Goal: Task Accomplishment & Management: Manage account settings

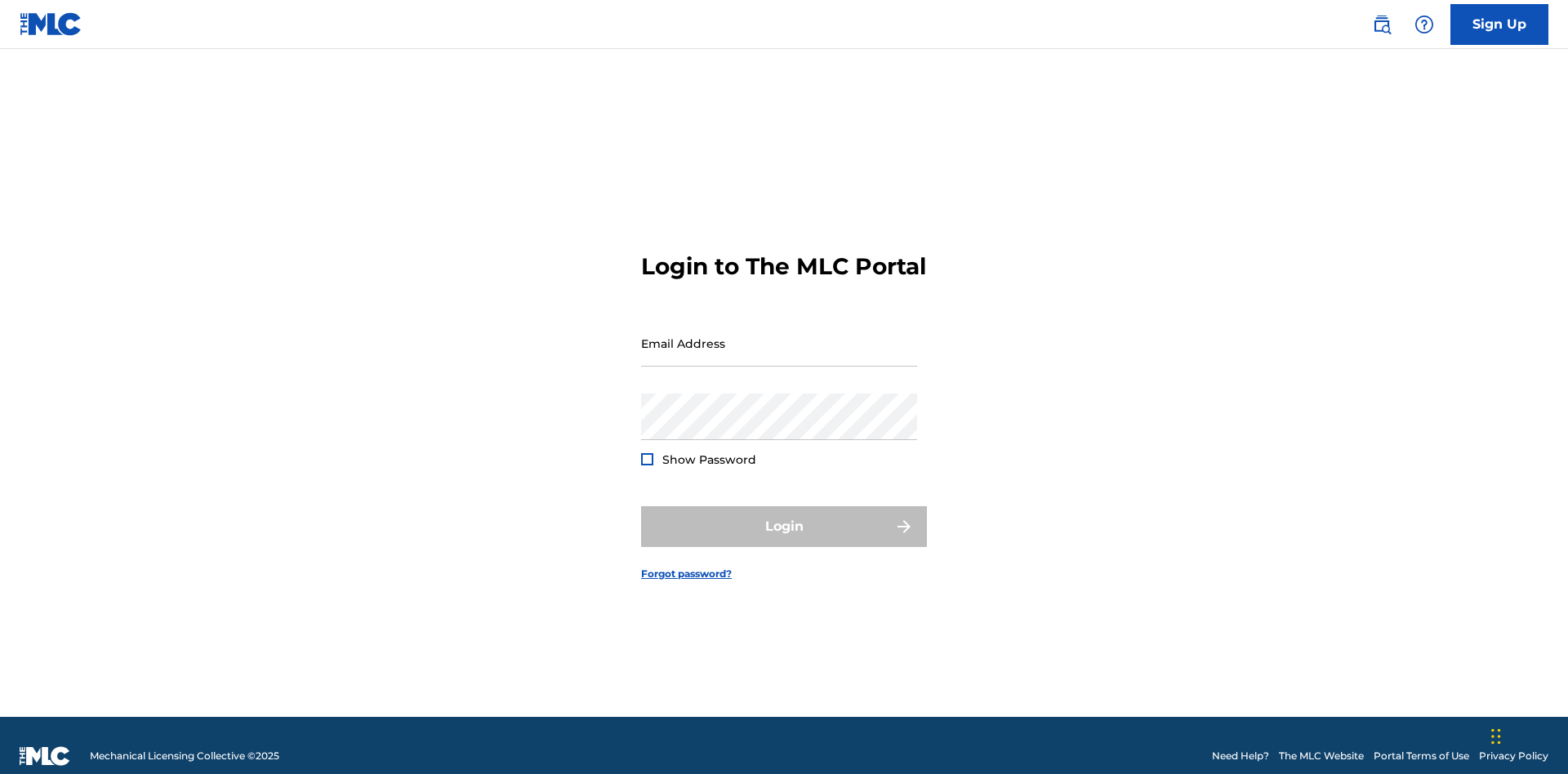
scroll to position [21, 0]
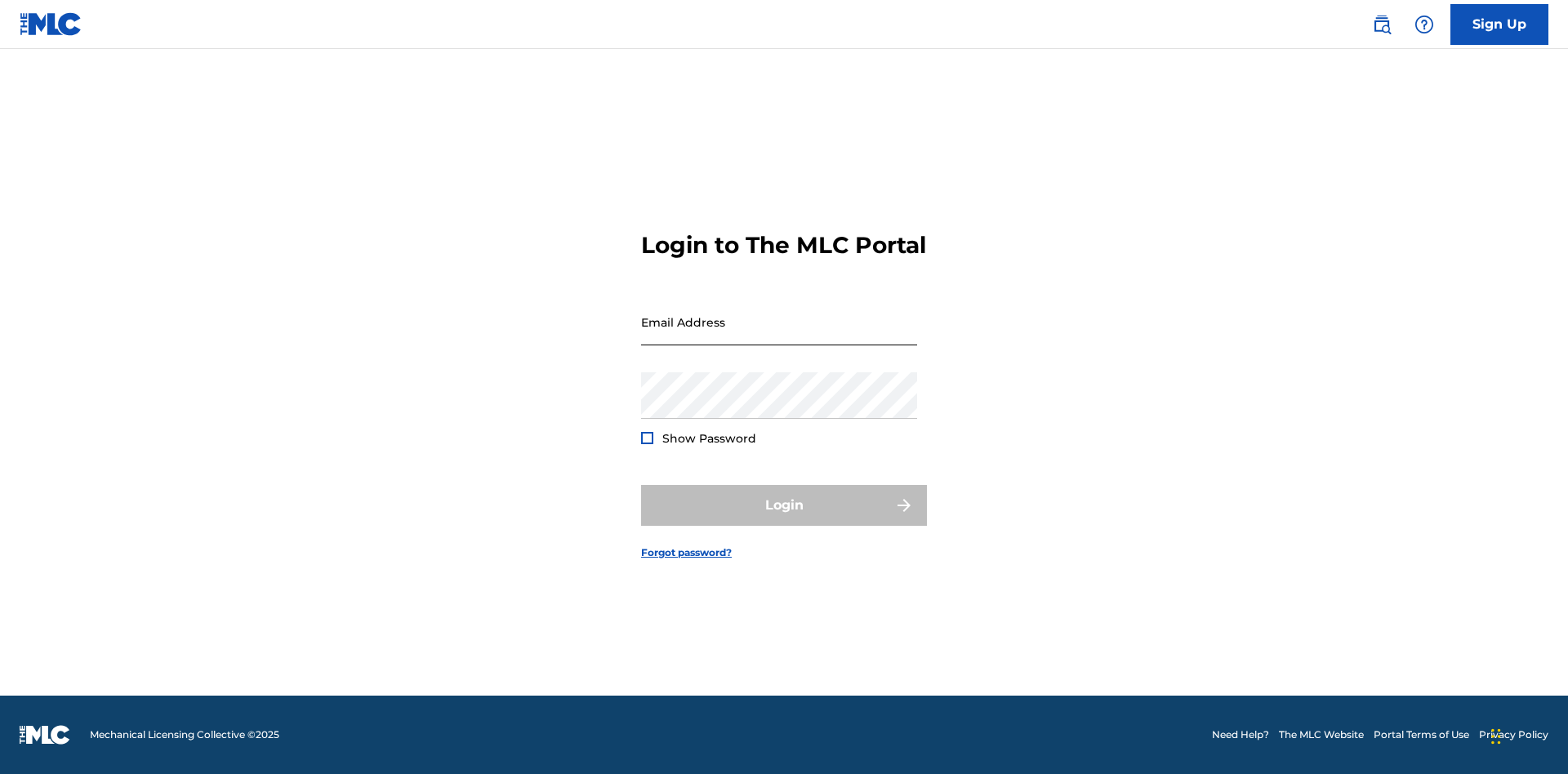
click at [779, 335] on input "Email Address" at bounding box center [778, 322] width 276 height 47
type input "[PERSON_NAME][EMAIL_ADDRESS][DOMAIN_NAME]"
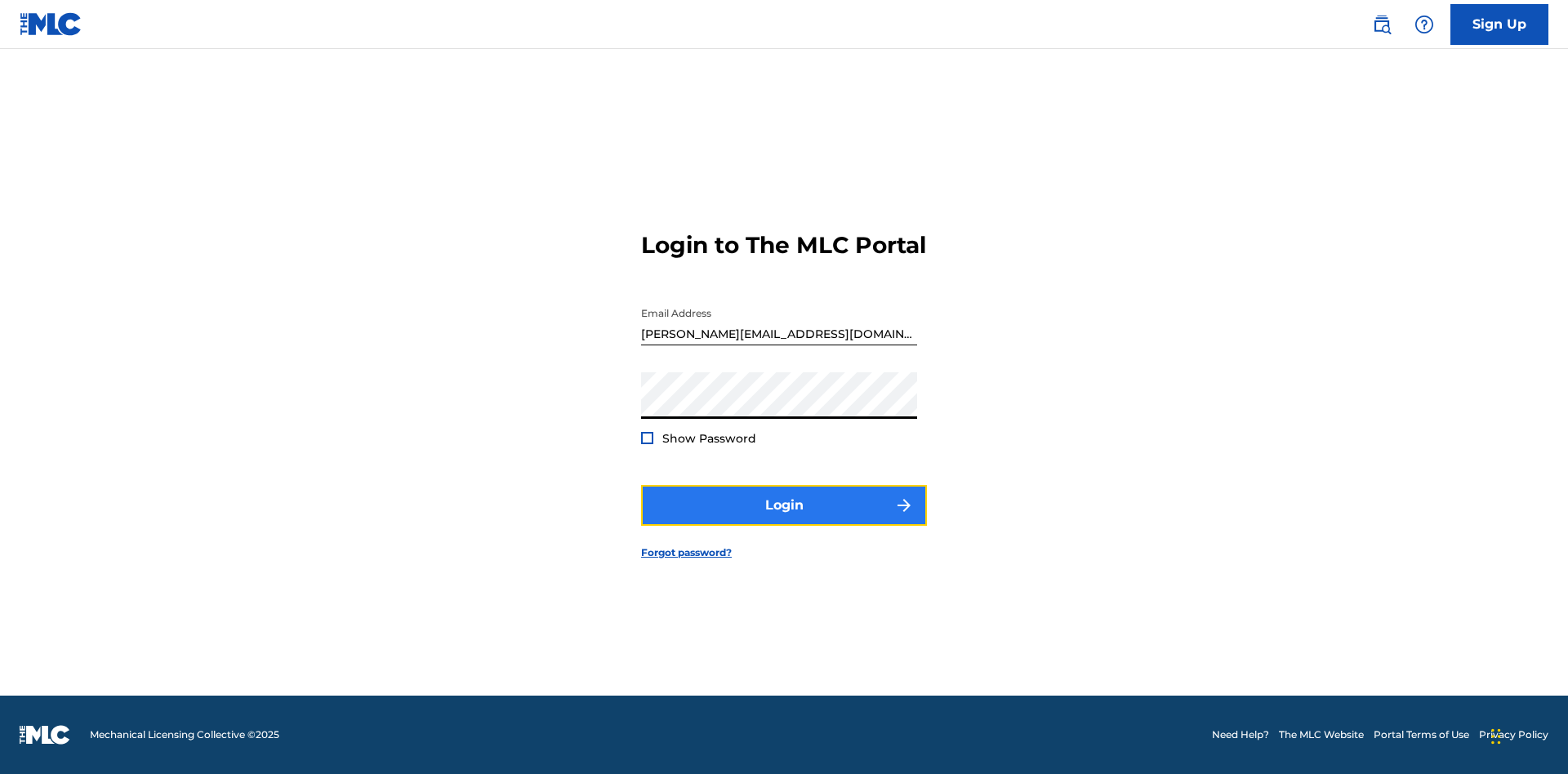
click at [784, 520] on button "Login" at bounding box center [783, 505] width 286 height 41
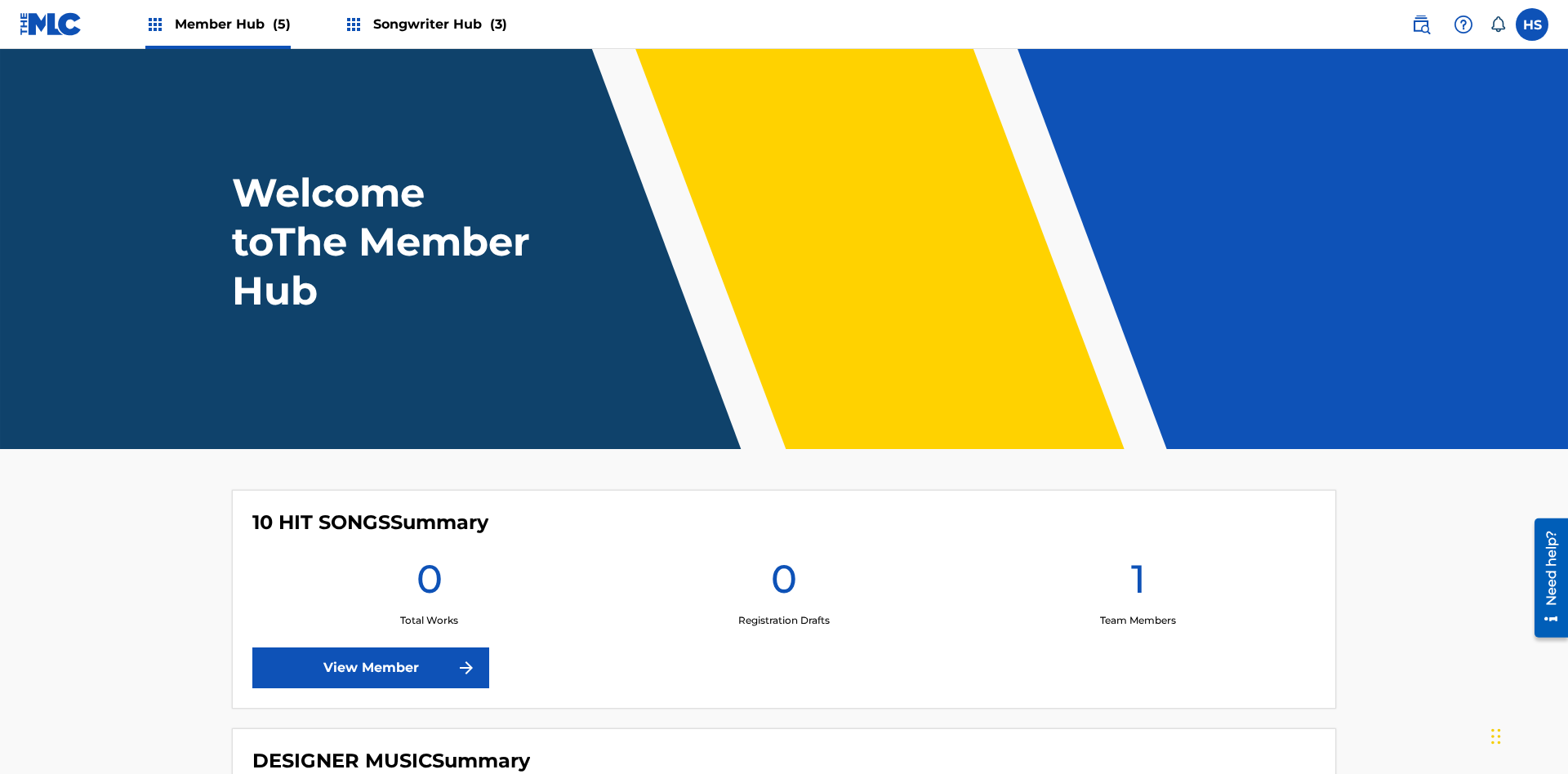
scroll to position [70, 0]
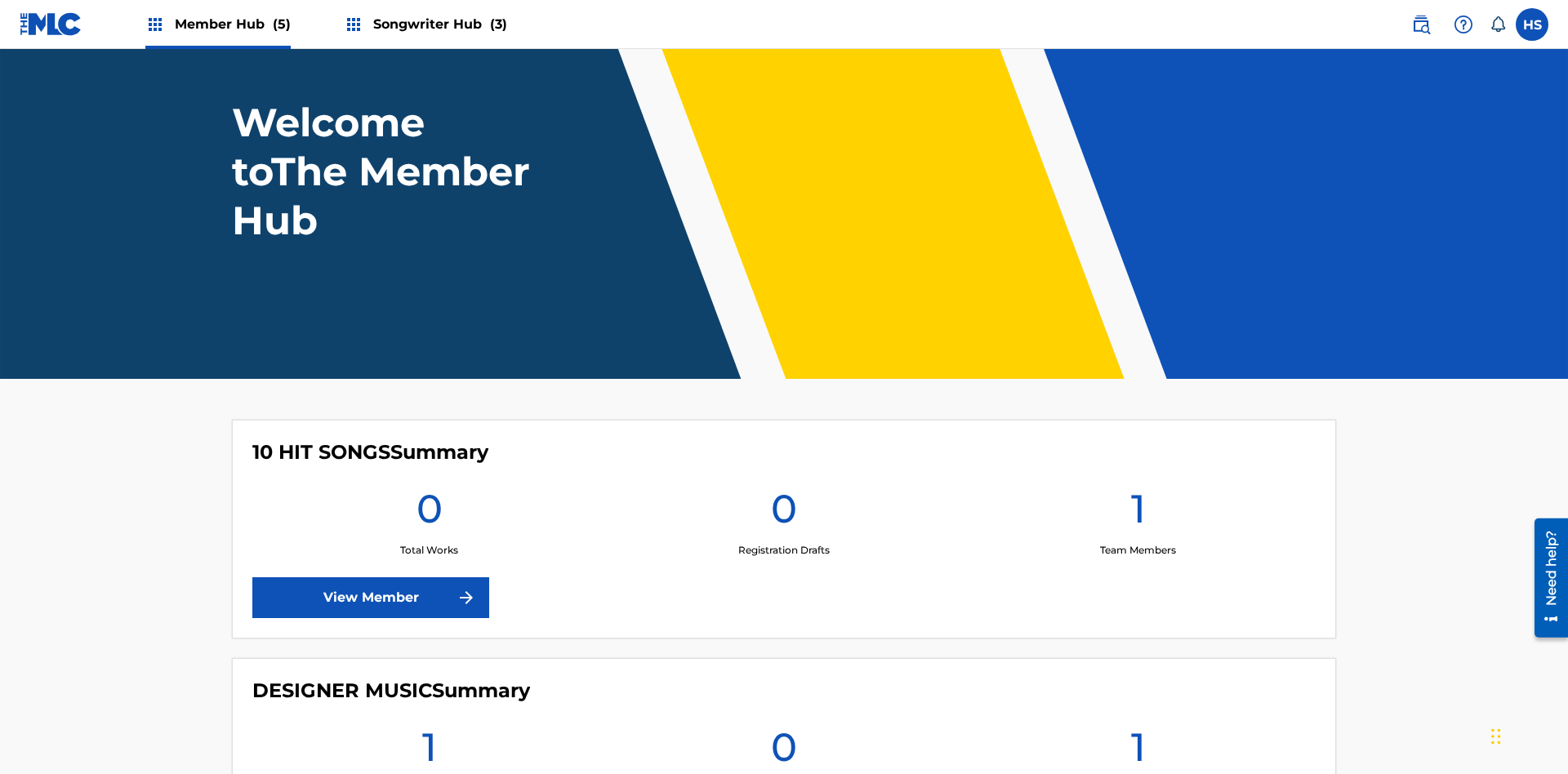
click at [438, 23] on span "Songwriter Hub (3)" at bounding box center [440, 24] width 134 height 19
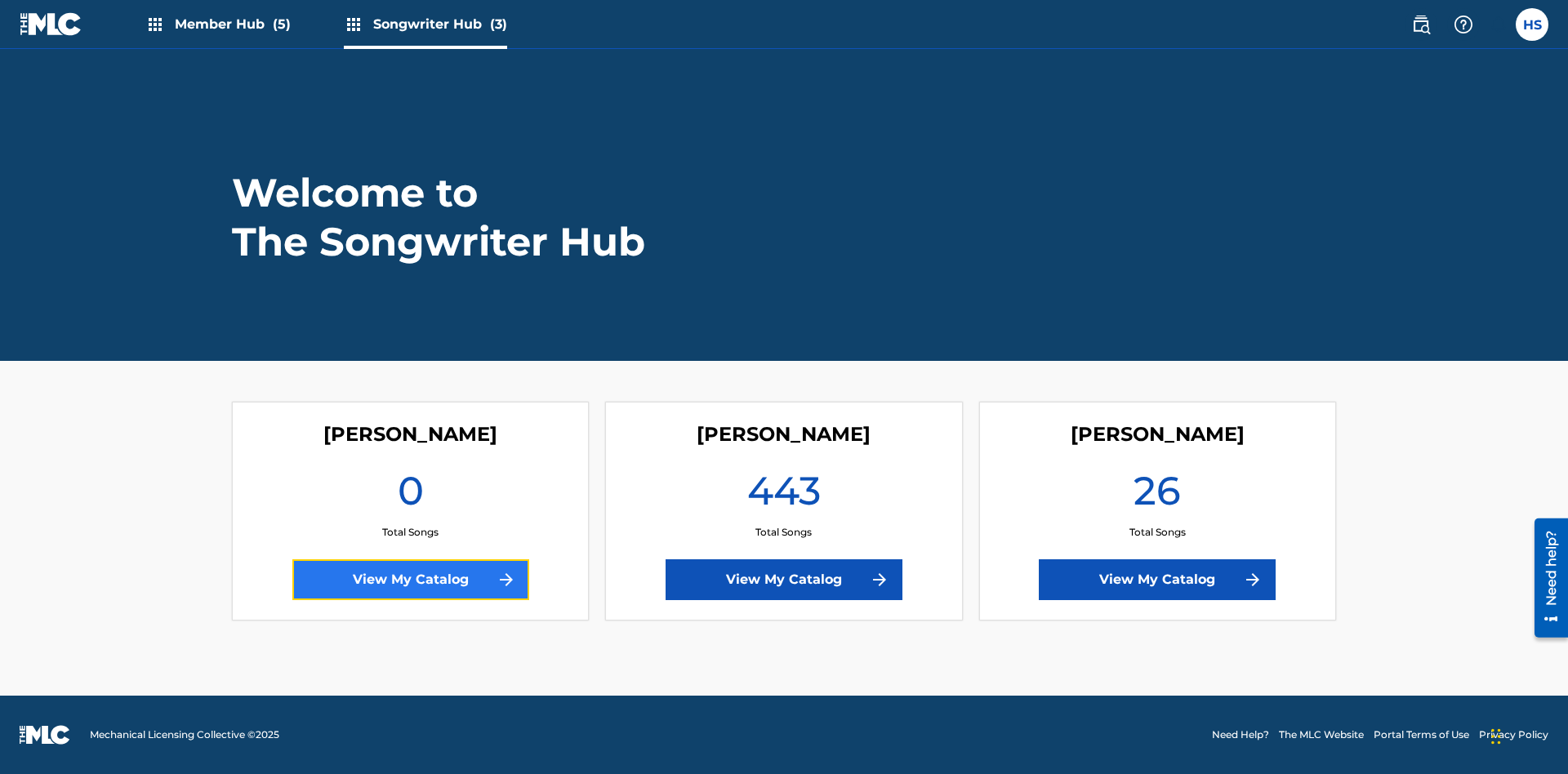
click at [410, 580] on link "View My Catalog" at bounding box center [410, 580] width 237 height 41
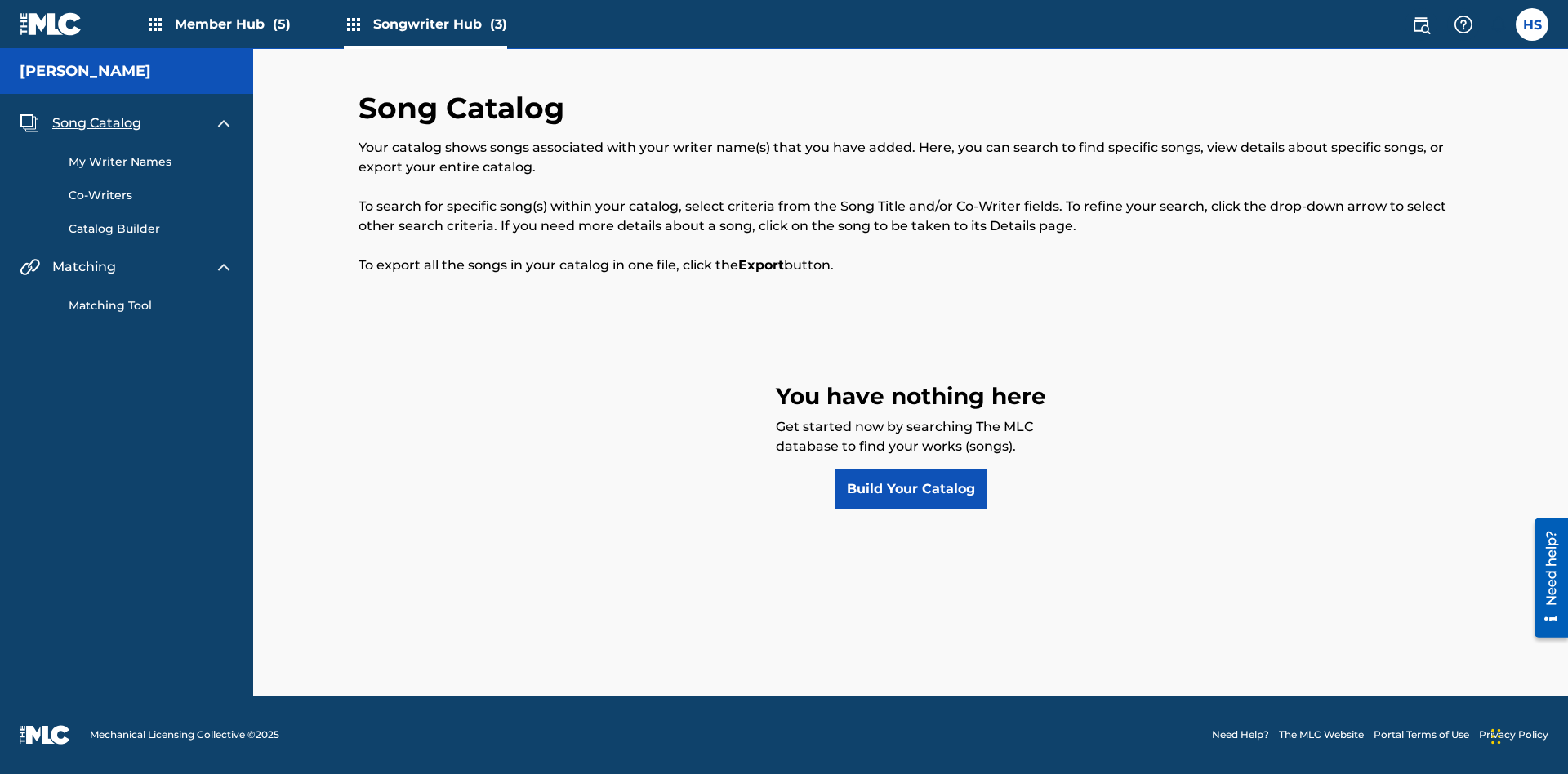
click at [97, 123] on span "Song Catalog" at bounding box center [97, 123] width 89 height 19
click at [911, 489] on link "Build Your Catalog" at bounding box center [910, 489] width 151 height 41
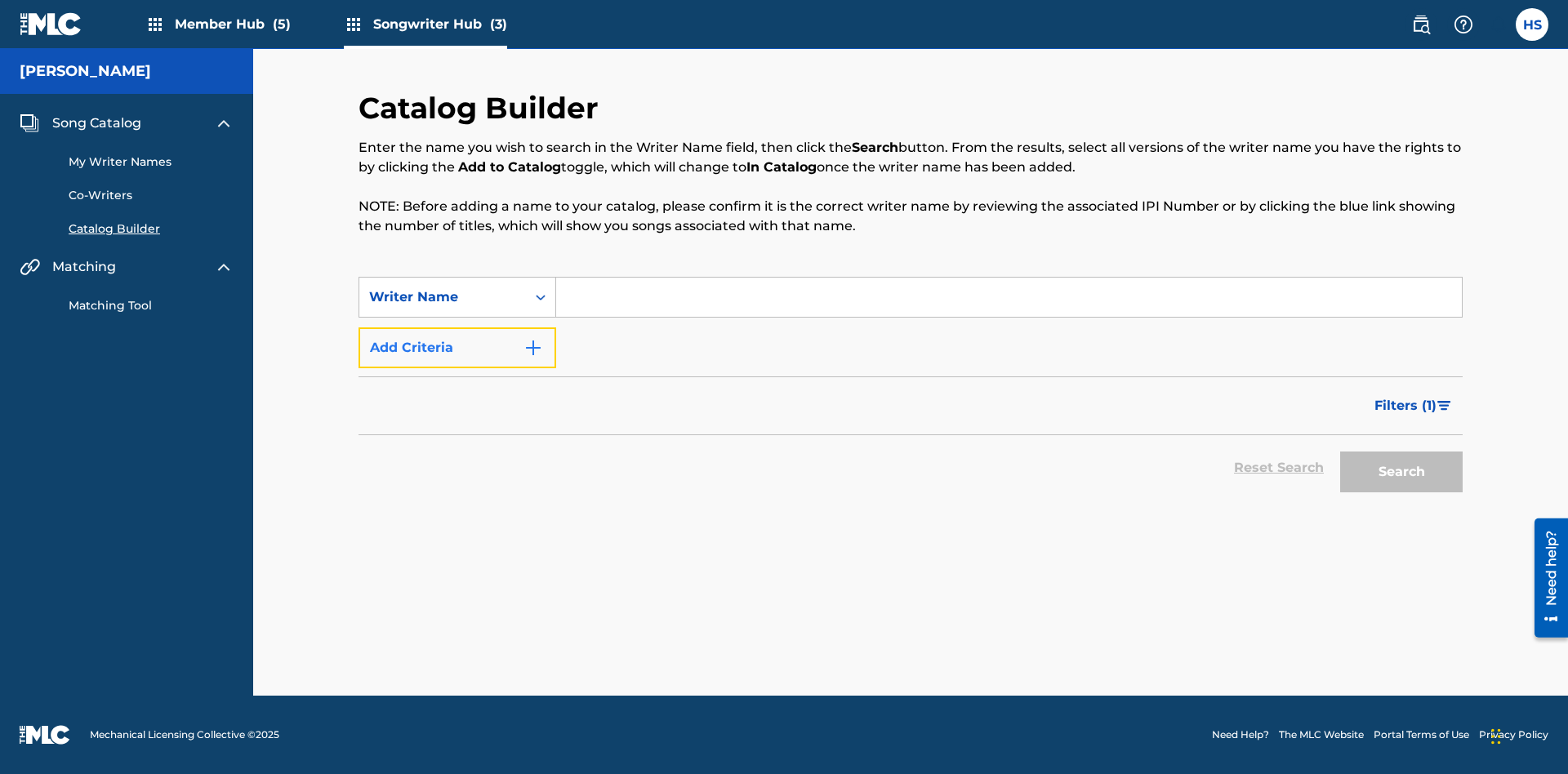
click at [457, 348] on button "Add Criteria" at bounding box center [457, 348] width 198 height 41
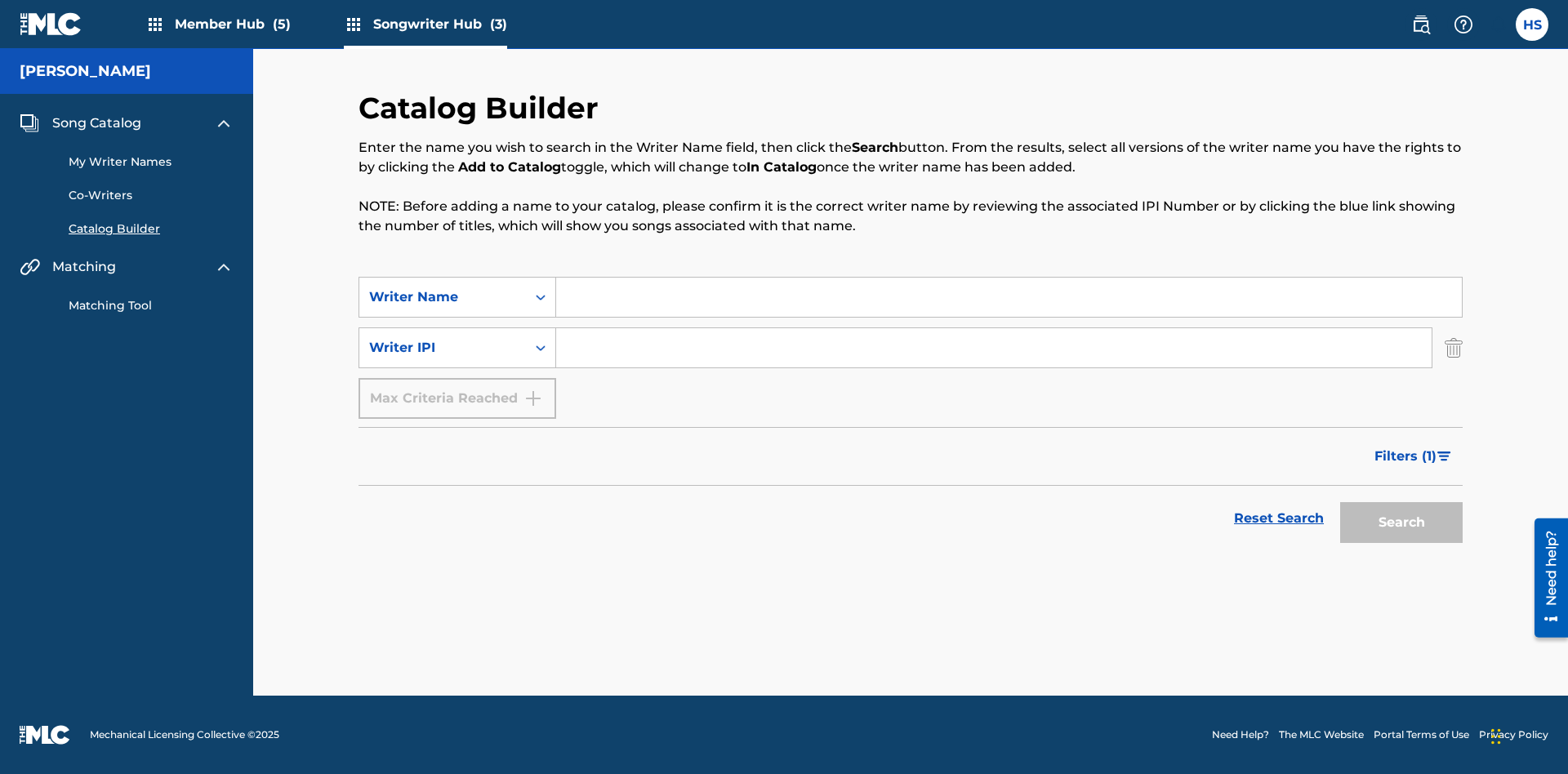
click at [1008, 297] on input "Search Form" at bounding box center [1009, 297] width 906 height 39
type input "NATALIE NICOLE HEMBY"
click at [993, 348] on input "Search Form" at bounding box center [993, 348] width 875 height 39
type input "00196748412"
click at [1401, 523] on button "Search" at bounding box center [1400, 522] width 123 height 41
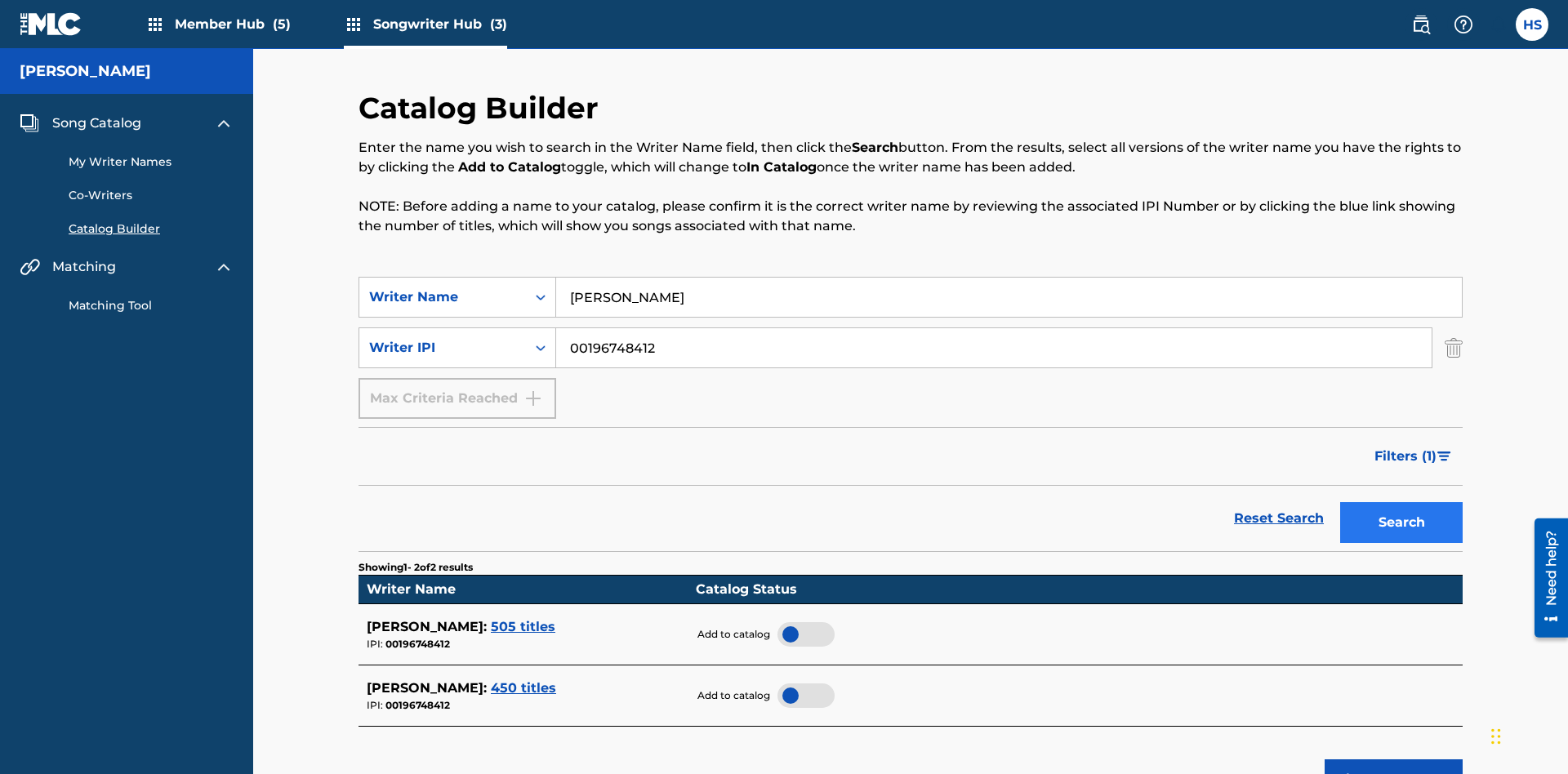
scroll to position [262, 0]
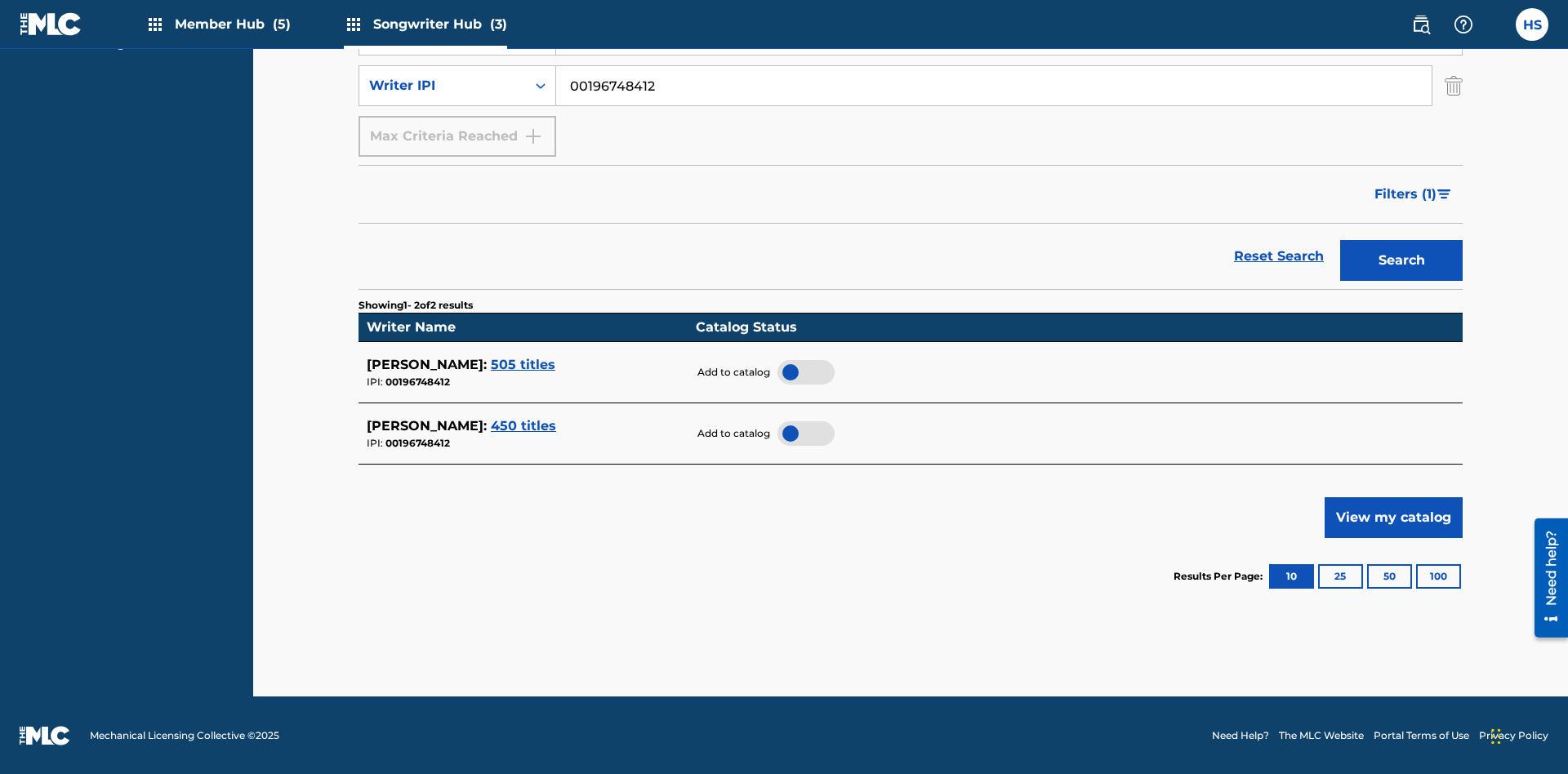
click at [805, 371] on div at bounding box center [806, 372] width 58 height 24
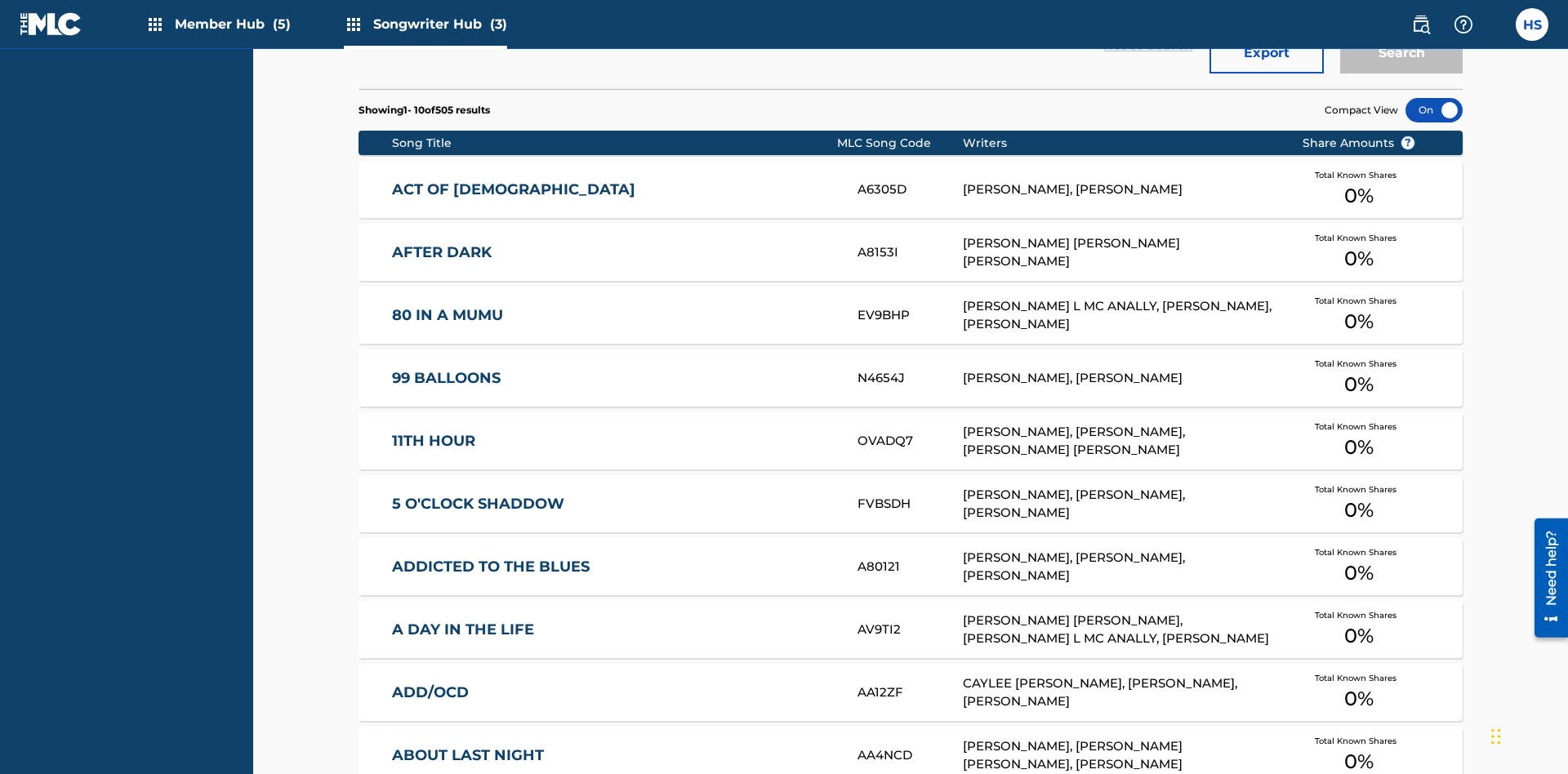
scroll to position [514, 0]
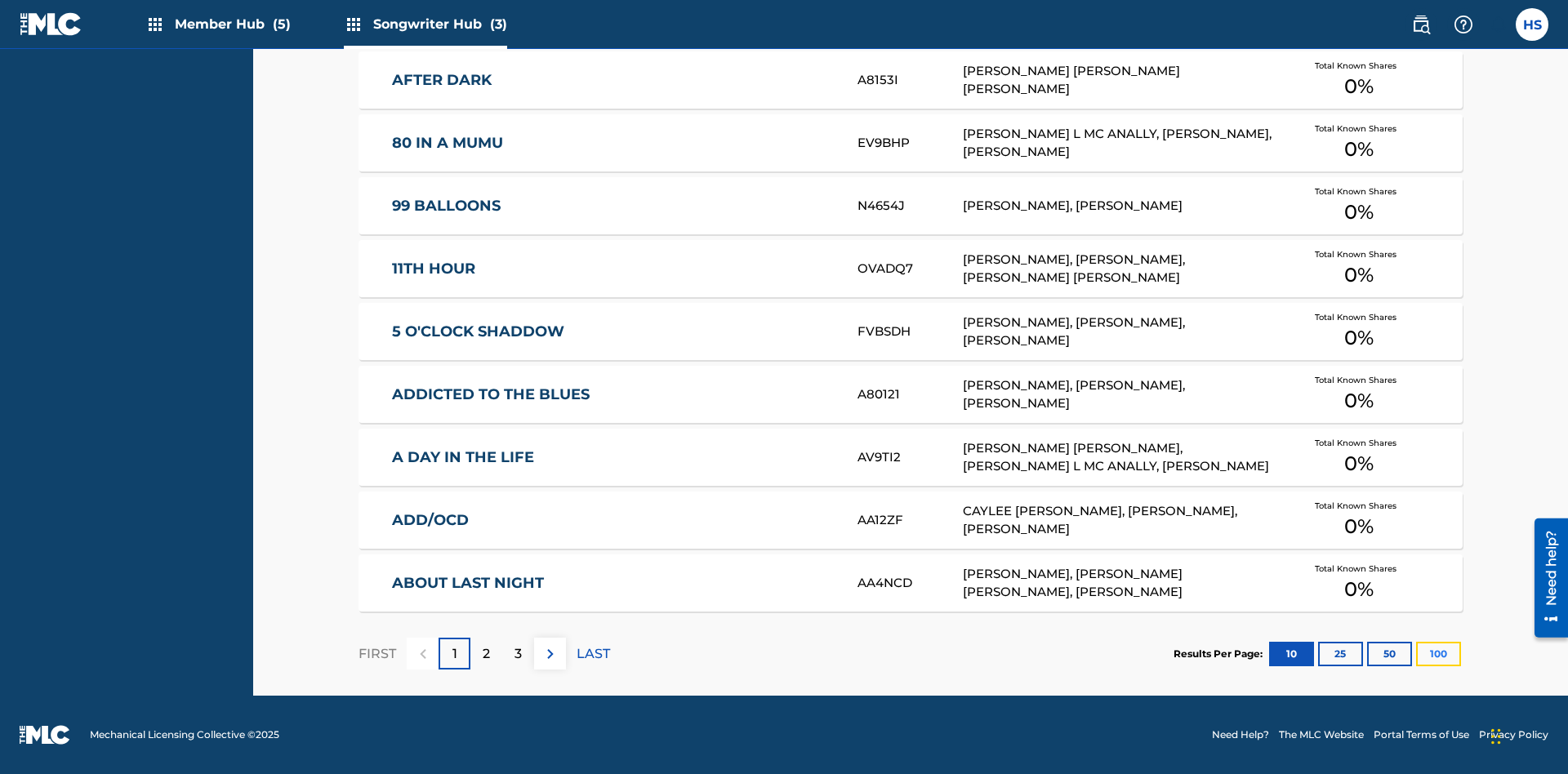
click at [1415, 653] on button "100" at bounding box center [1438, 653] width 45 height 24
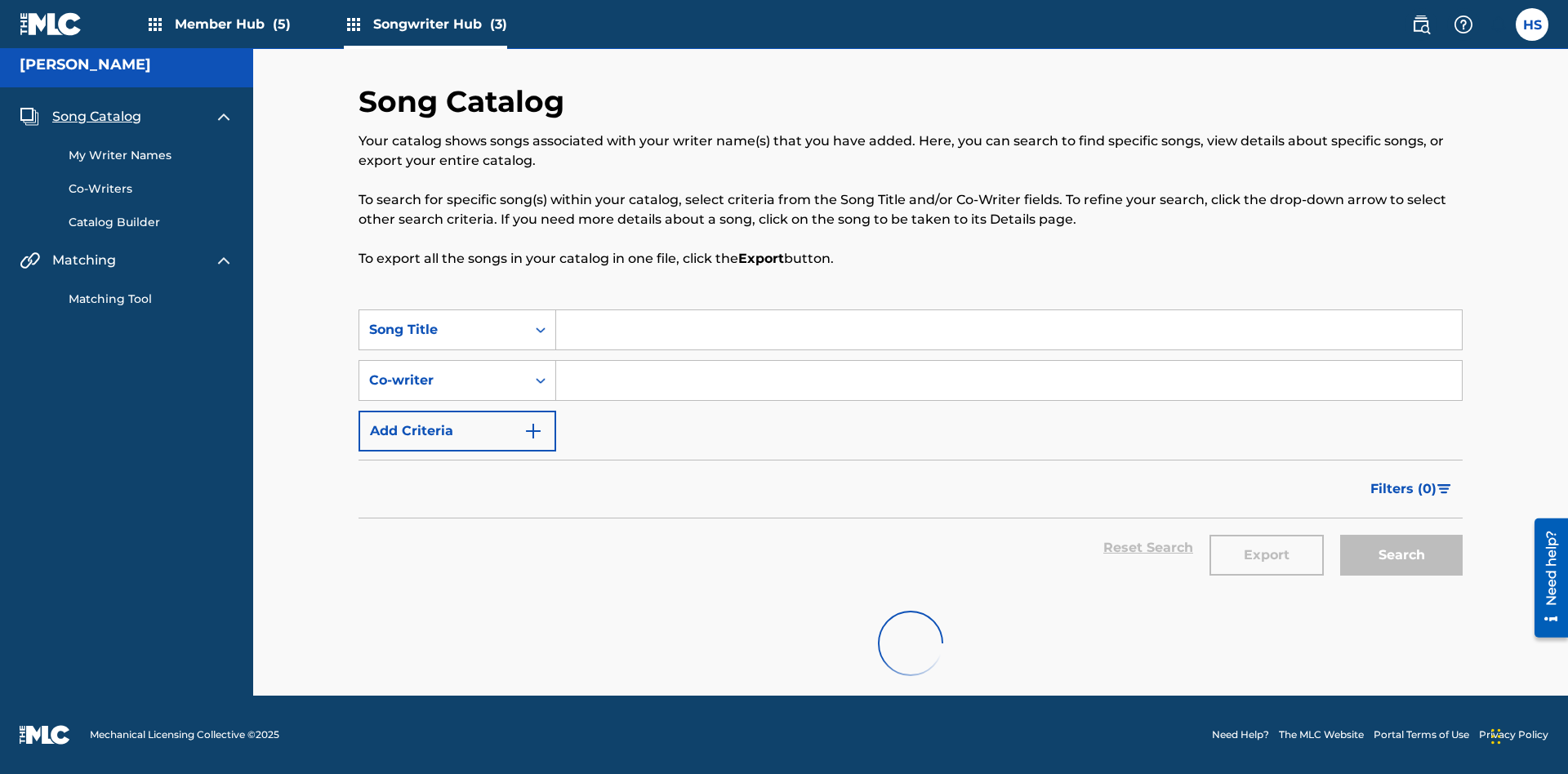
scroll to position [7, 0]
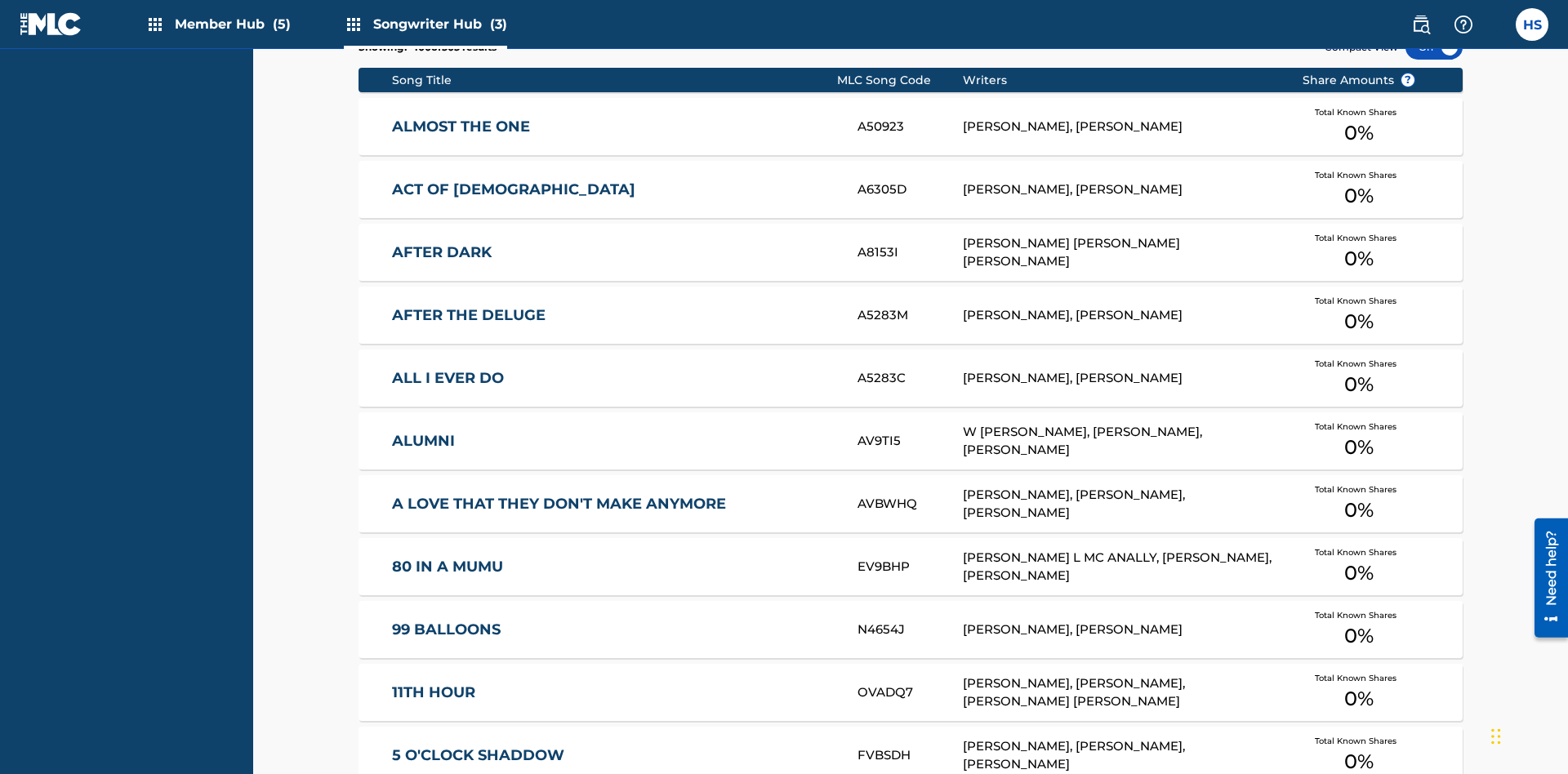
scroll to position [514, 0]
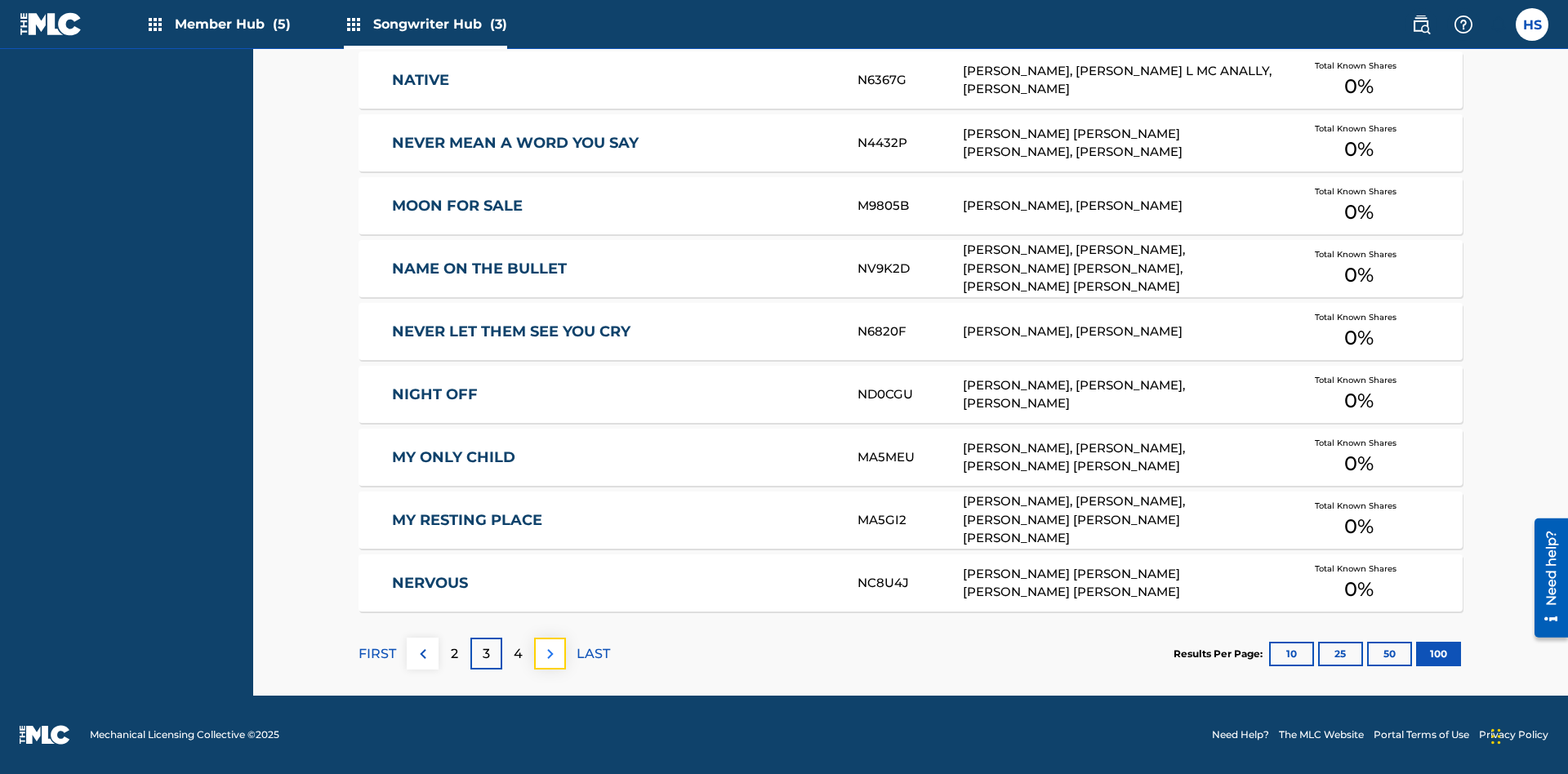
click at [550, 653] on img at bounding box center [550, 653] width 19 height 19
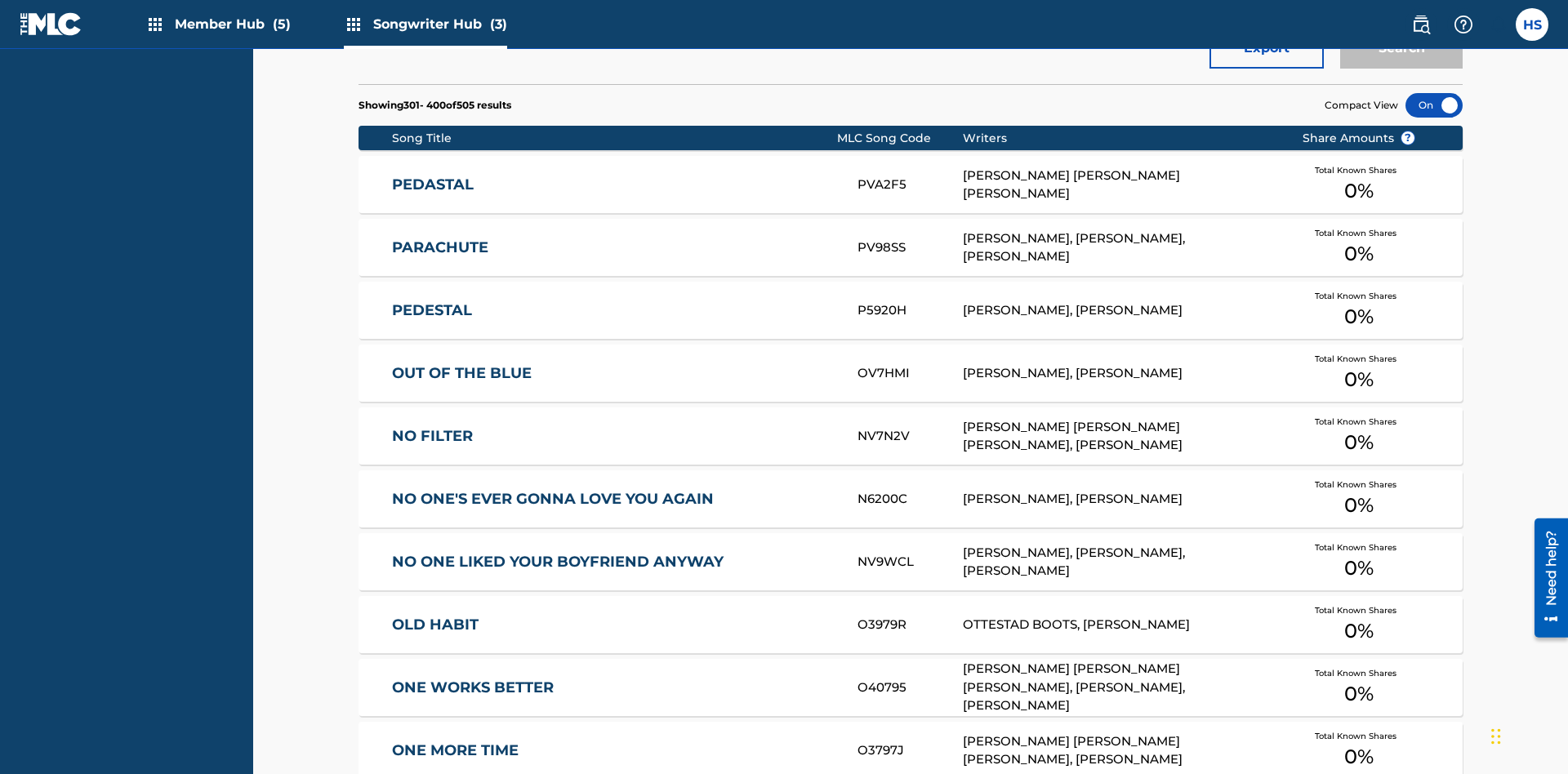
scroll to position [571, 0]
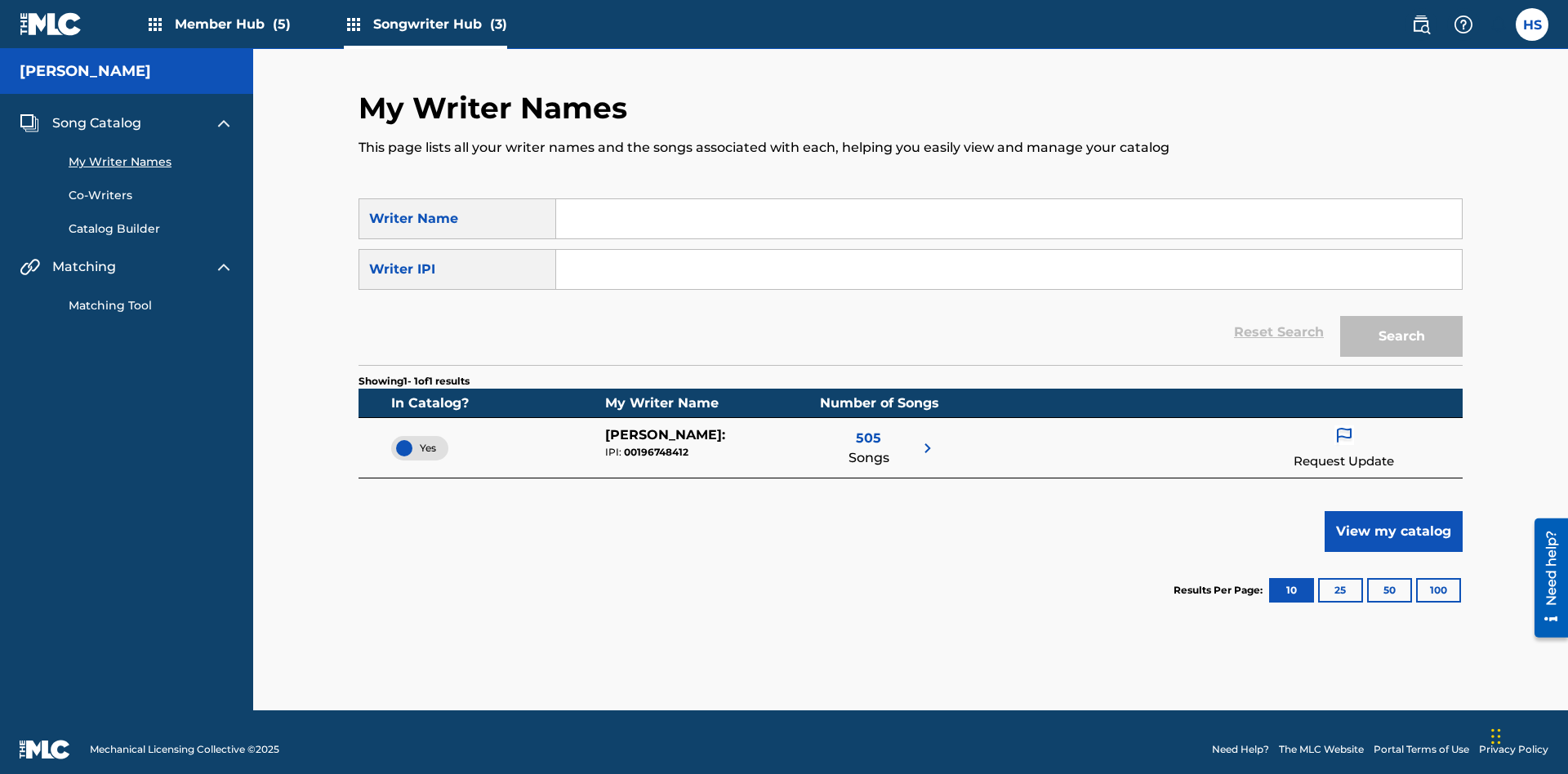
scroll to position [15, 0]
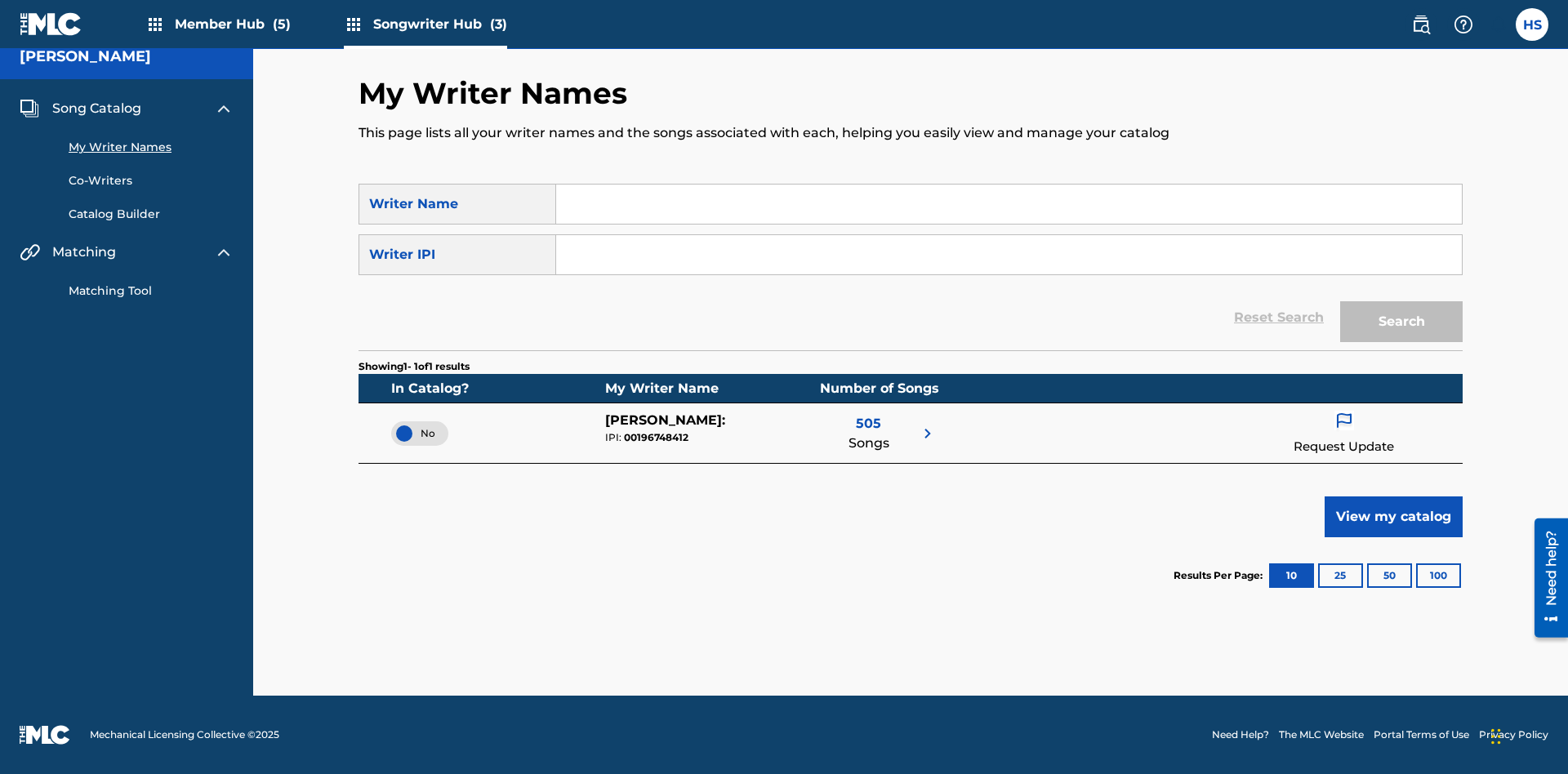
click at [420, 433] on span "No" at bounding box center [420, 434] width 31 height 15
click at [97, 108] on span "Song Catalog" at bounding box center [97, 108] width 89 height 19
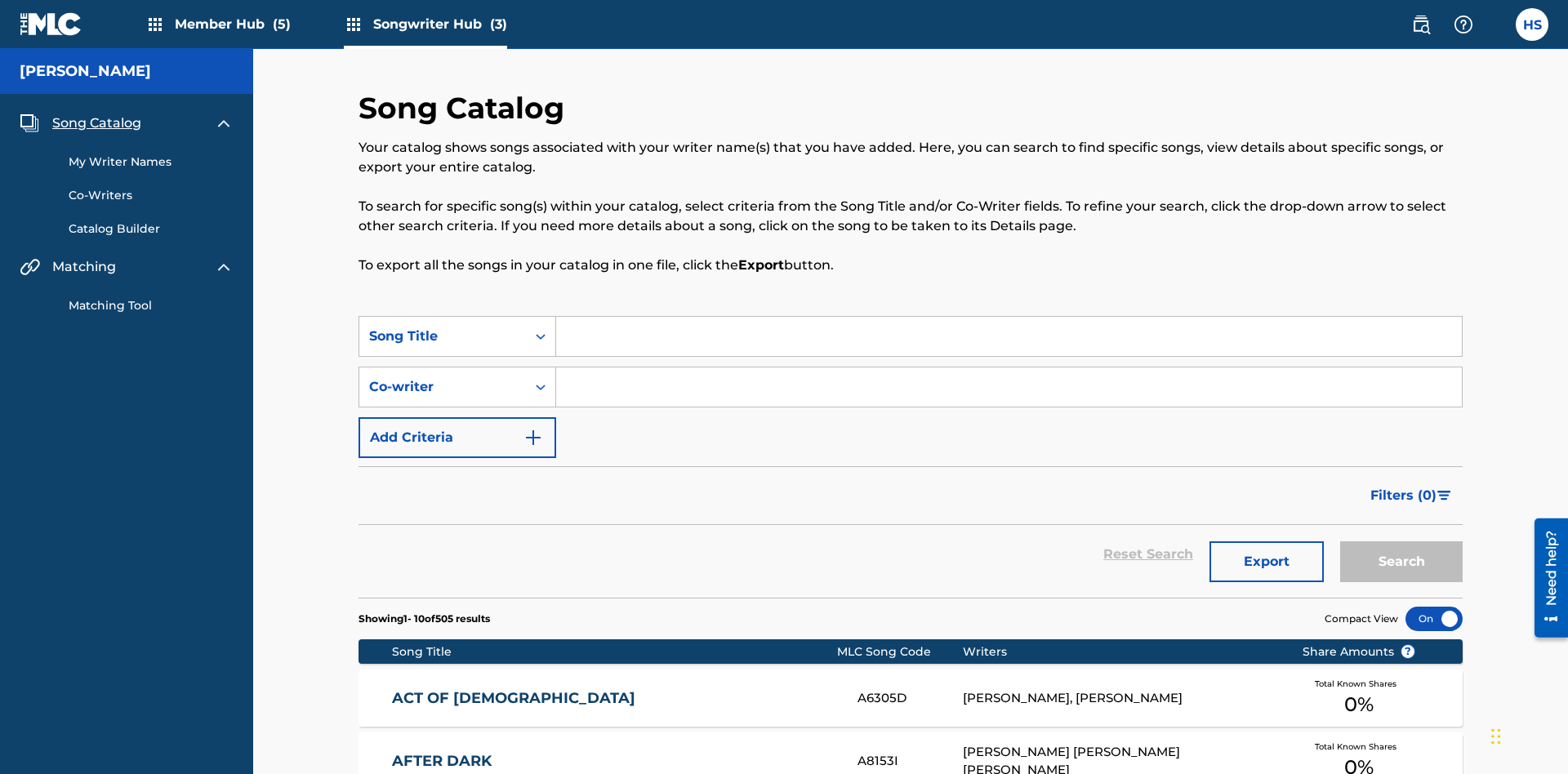
scroll to position [571, 0]
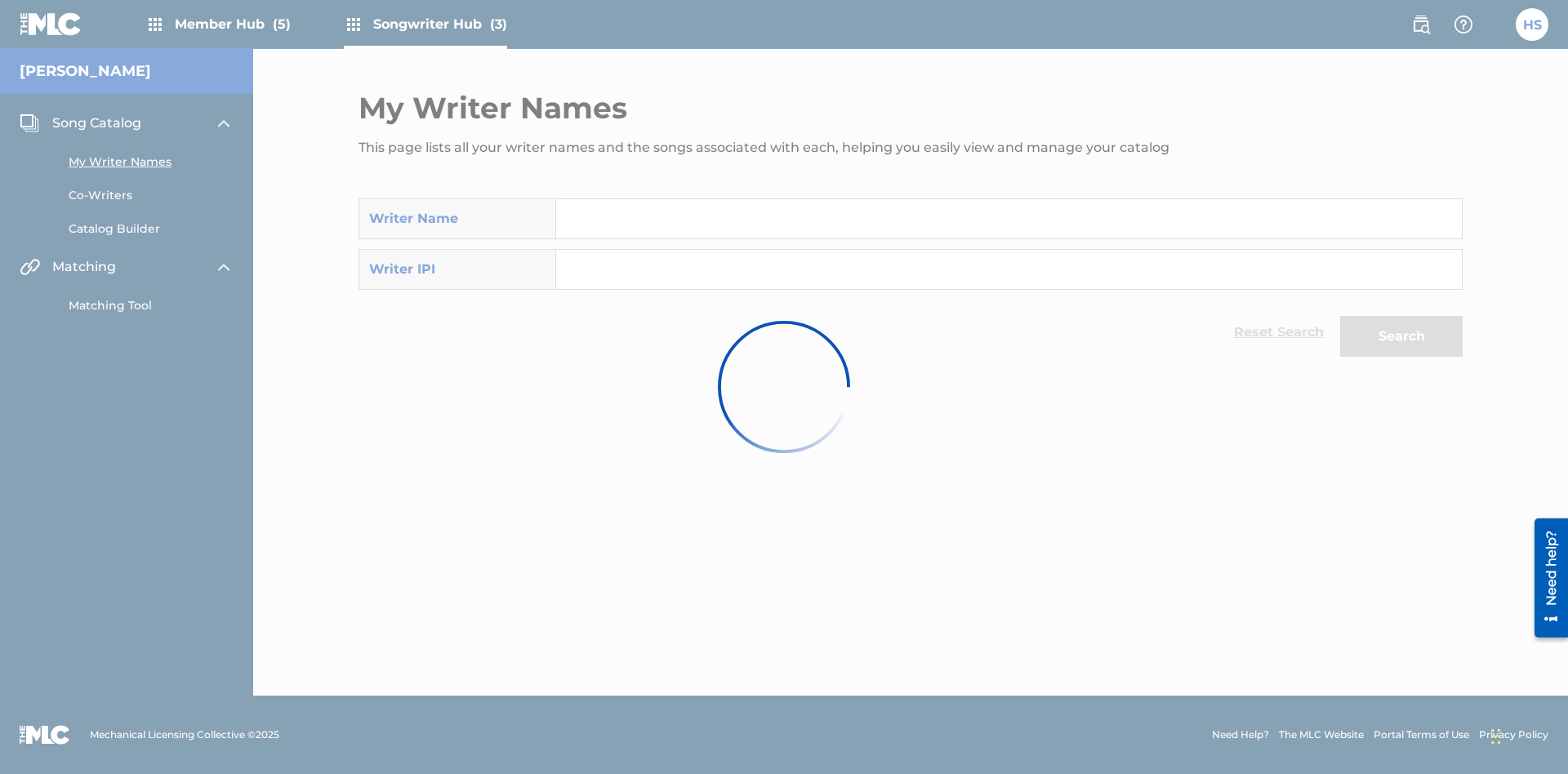
scroll to position [15, 0]
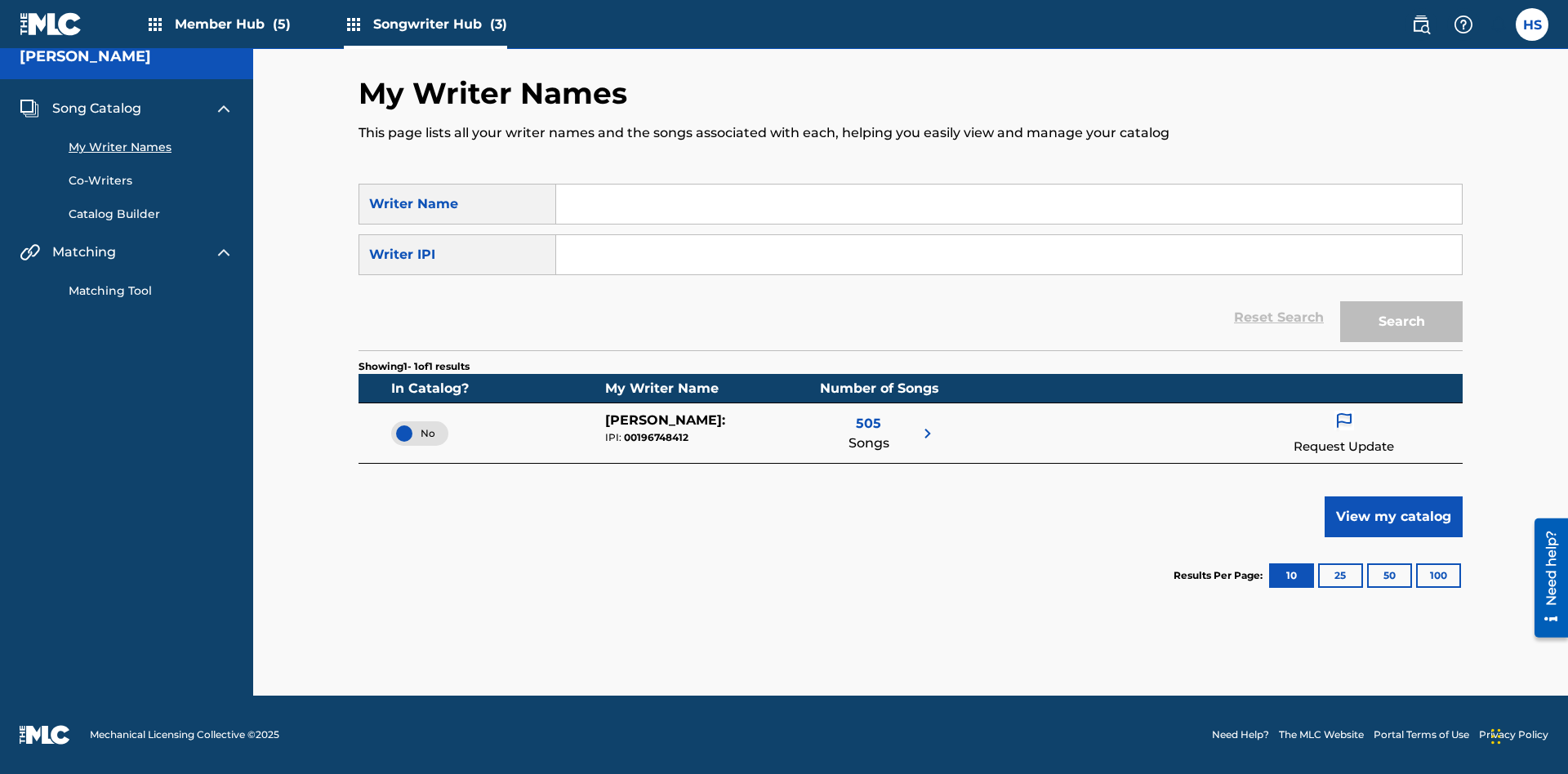
click at [97, 108] on span "Song Catalog" at bounding box center [97, 108] width 89 height 19
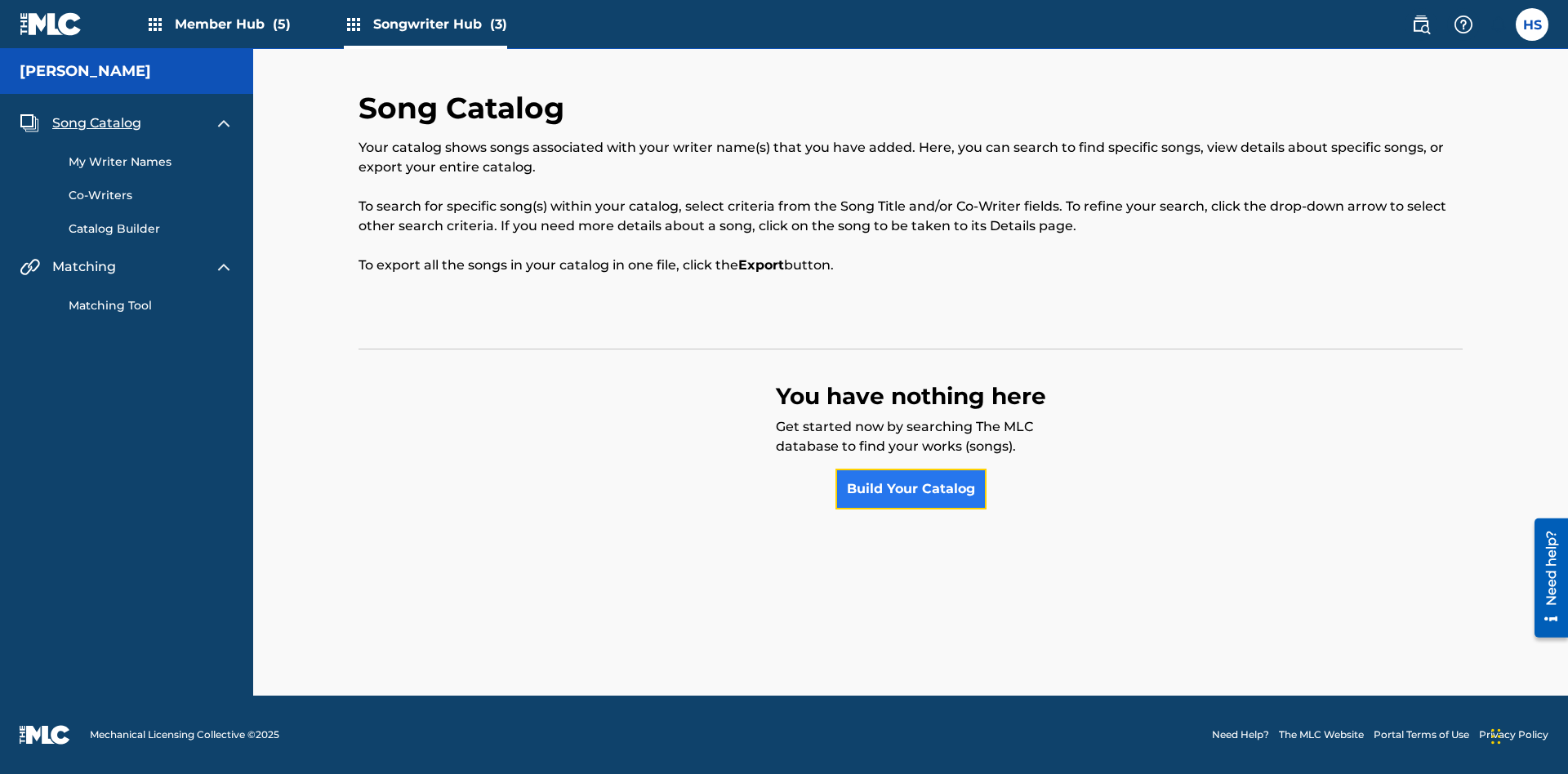
click at [911, 489] on link "Build Your Catalog" at bounding box center [910, 489] width 151 height 41
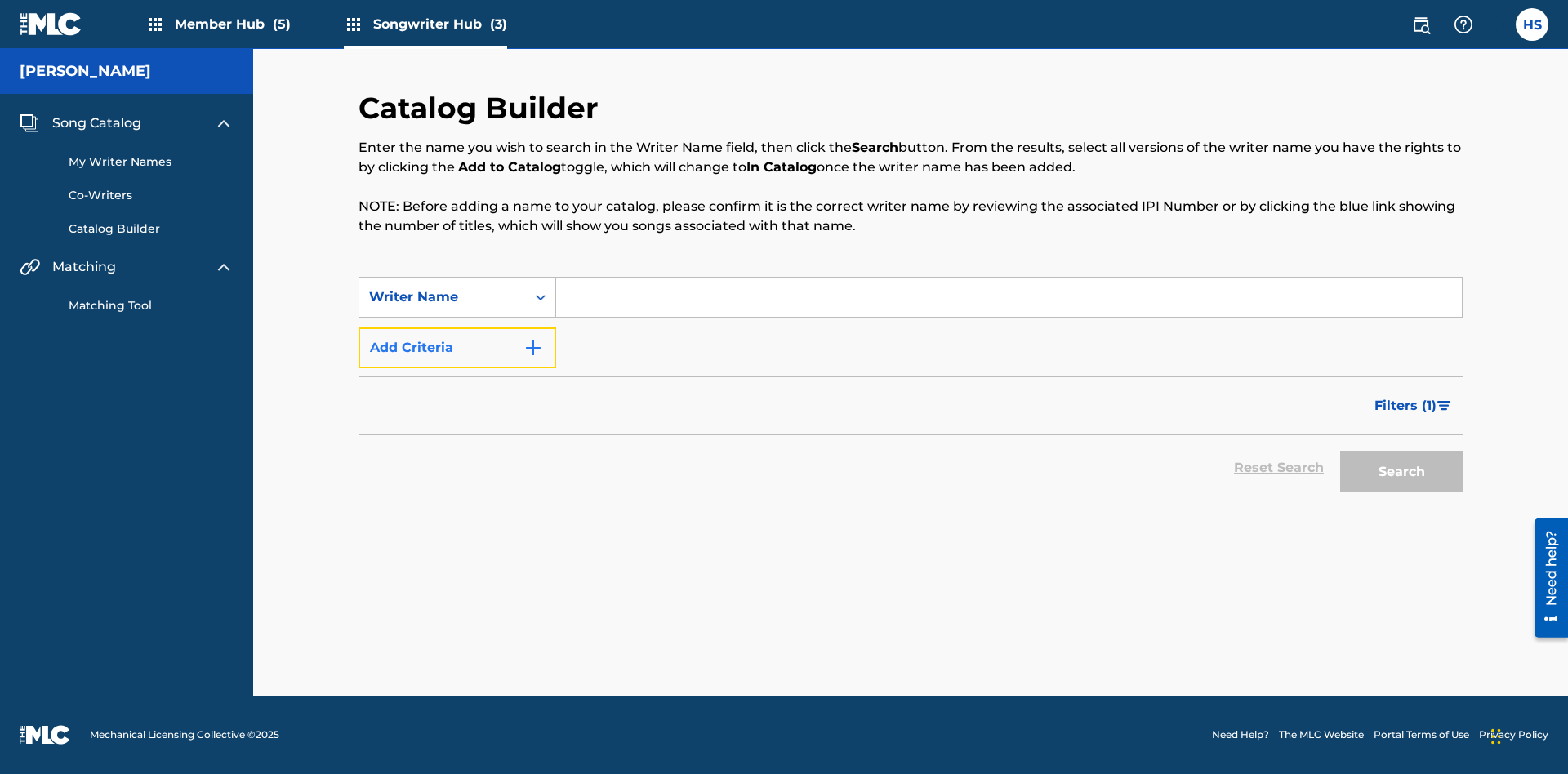
click at [457, 348] on button "Add Criteria" at bounding box center [457, 348] width 198 height 41
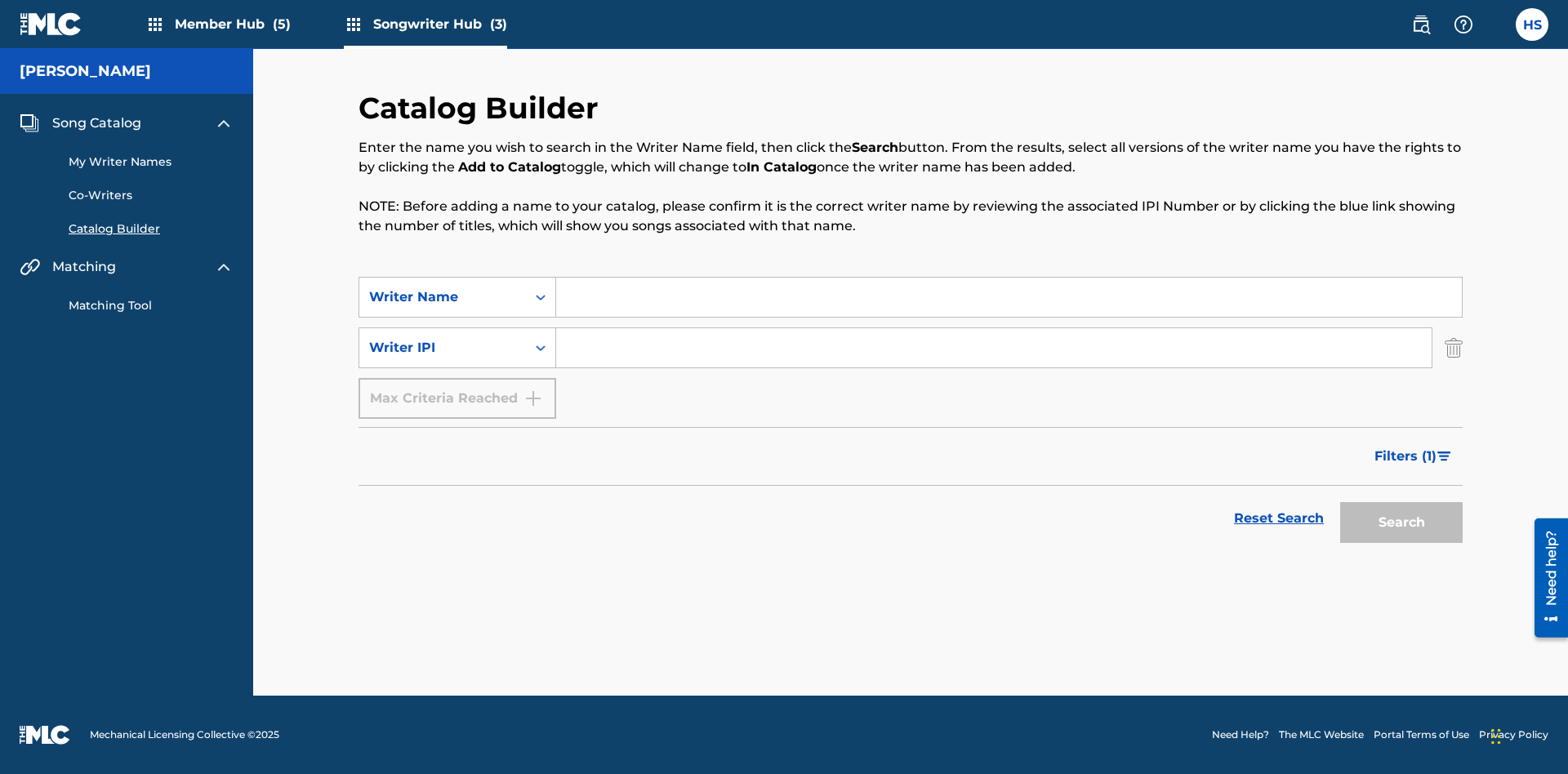
click at [1008, 297] on input "Search Form" at bounding box center [1009, 297] width 906 height 39
type input "NATALIE NICOLE HEMBY"
click at [993, 348] on input "Search Form" at bounding box center [993, 348] width 875 height 39
type input "00196748412"
click at [1401, 523] on button "Search" at bounding box center [1400, 522] width 123 height 41
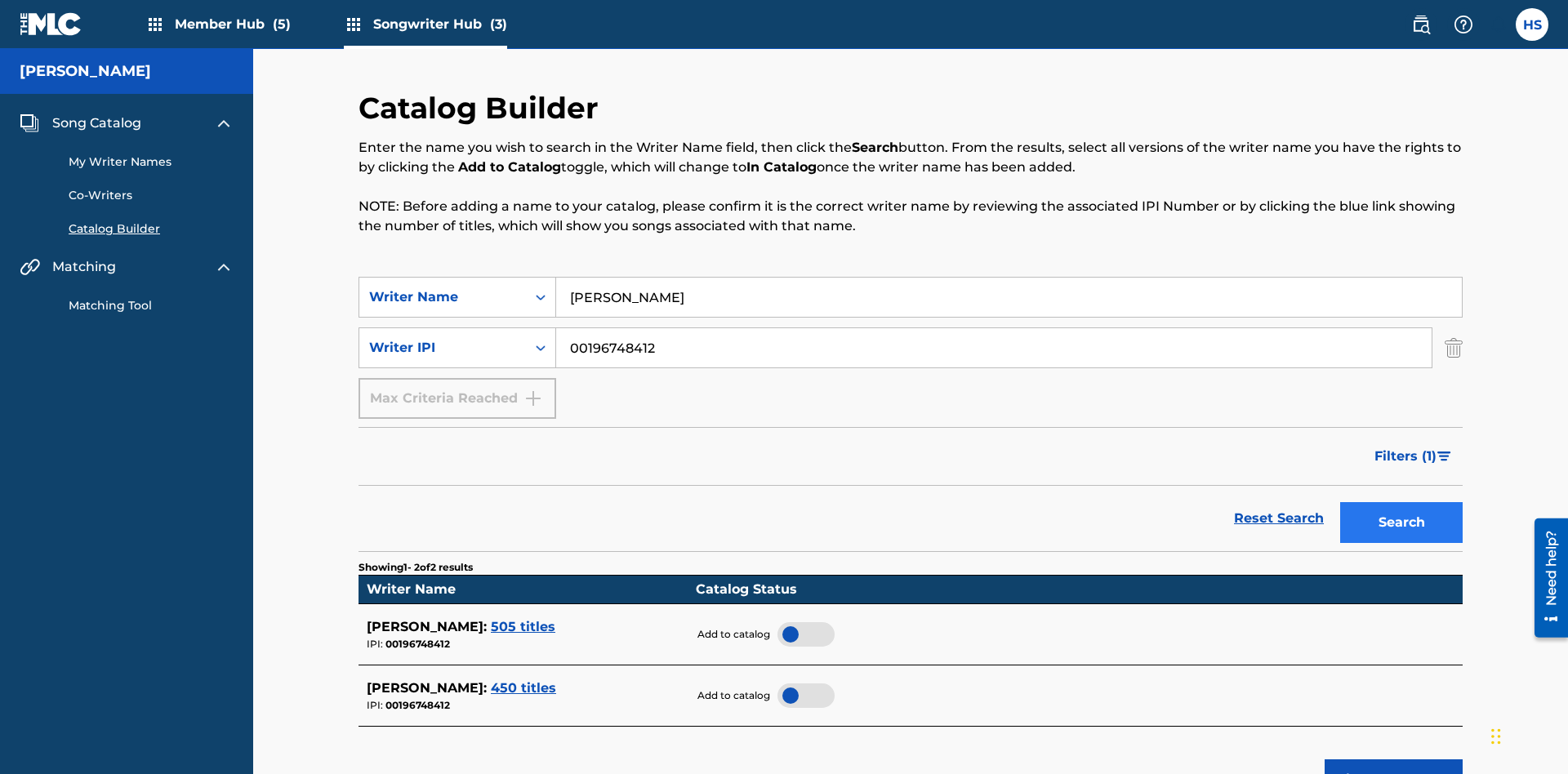
scroll to position [262, 0]
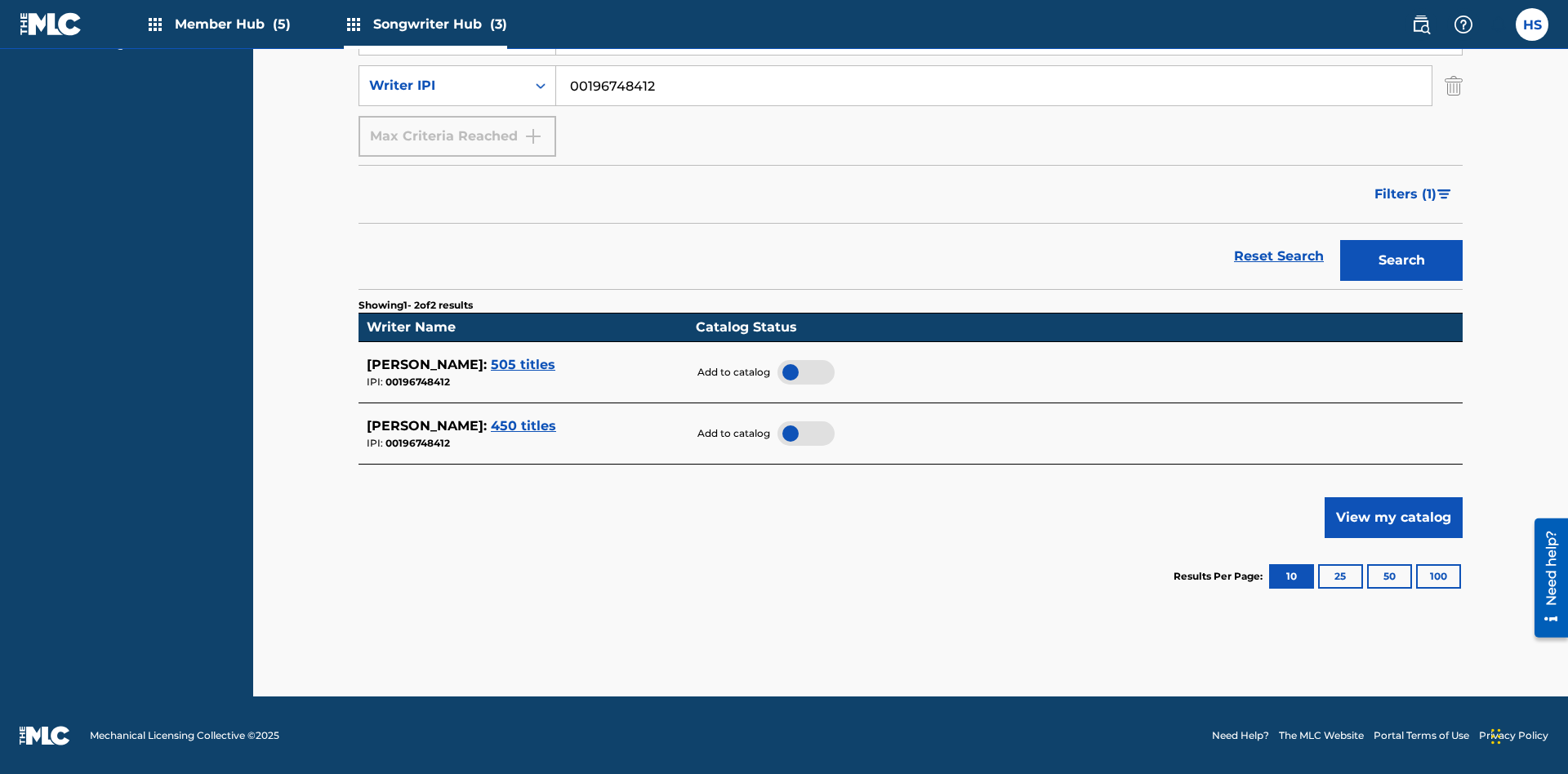
click at [805, 371] on div at bounding box center [806, 372] width 58 height 24
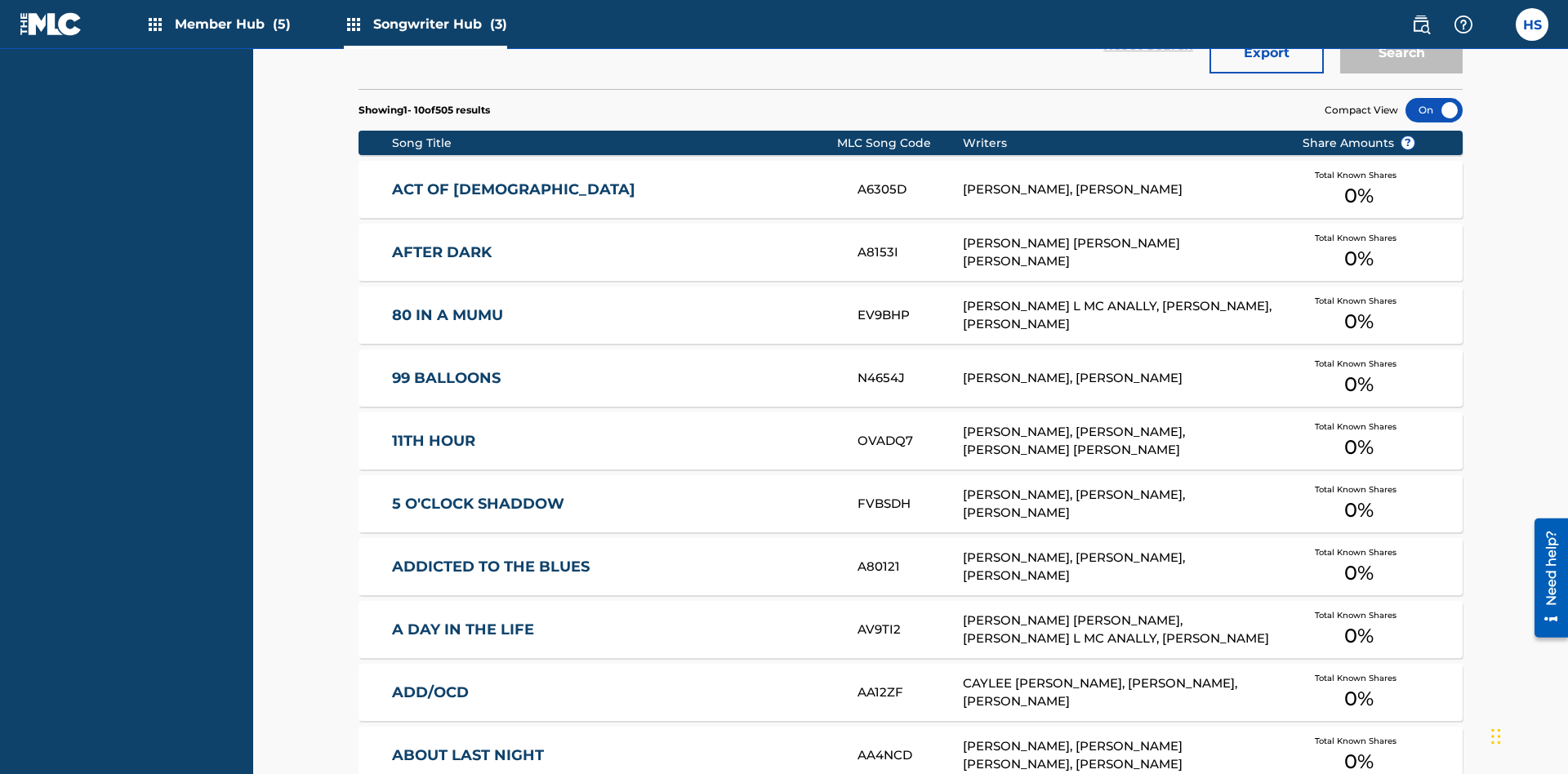
scroll to position [514, 0]
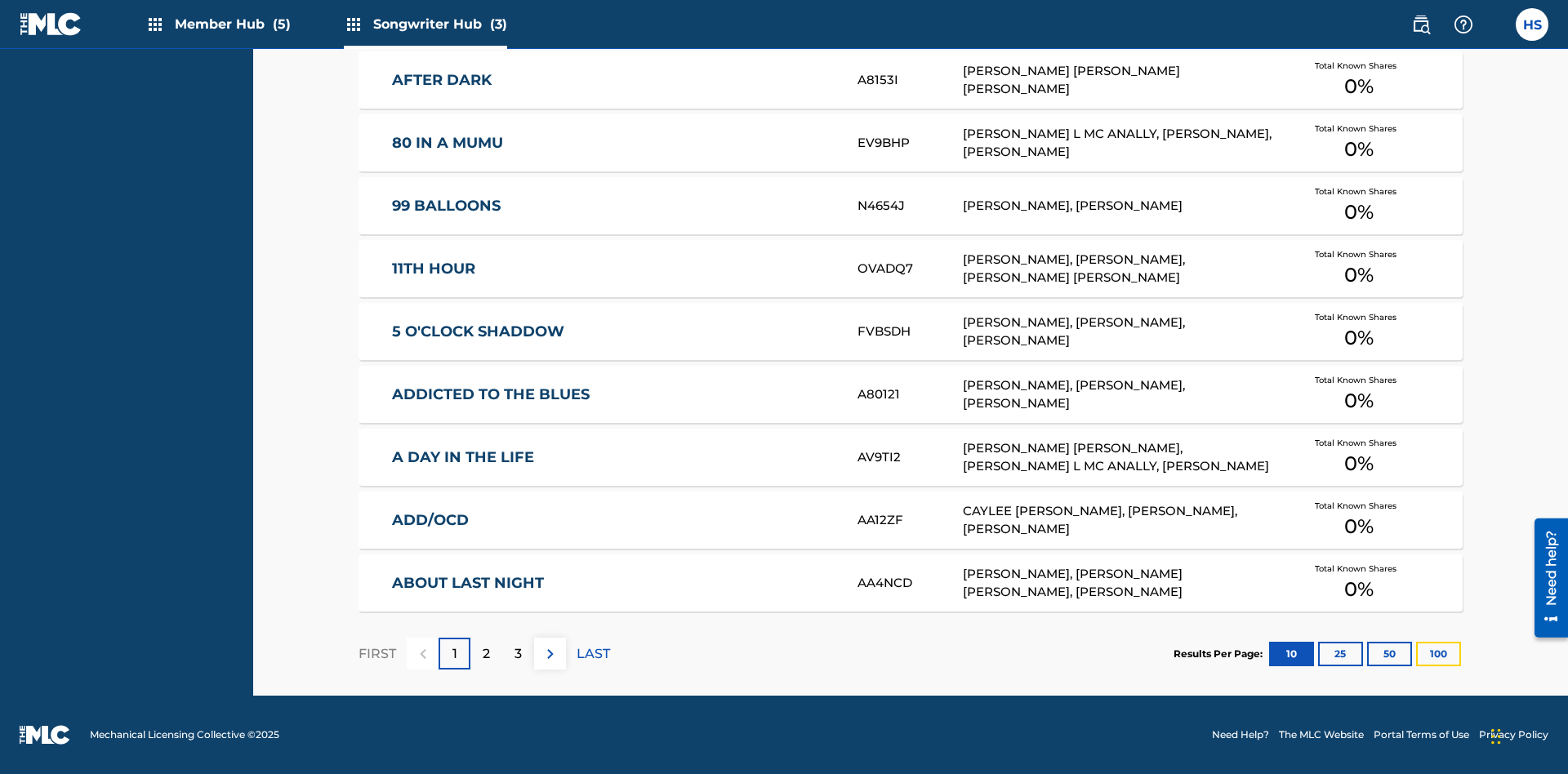
click at [1415, 653] on button "100" at bounding box center [1438, 653] width 45 height 24
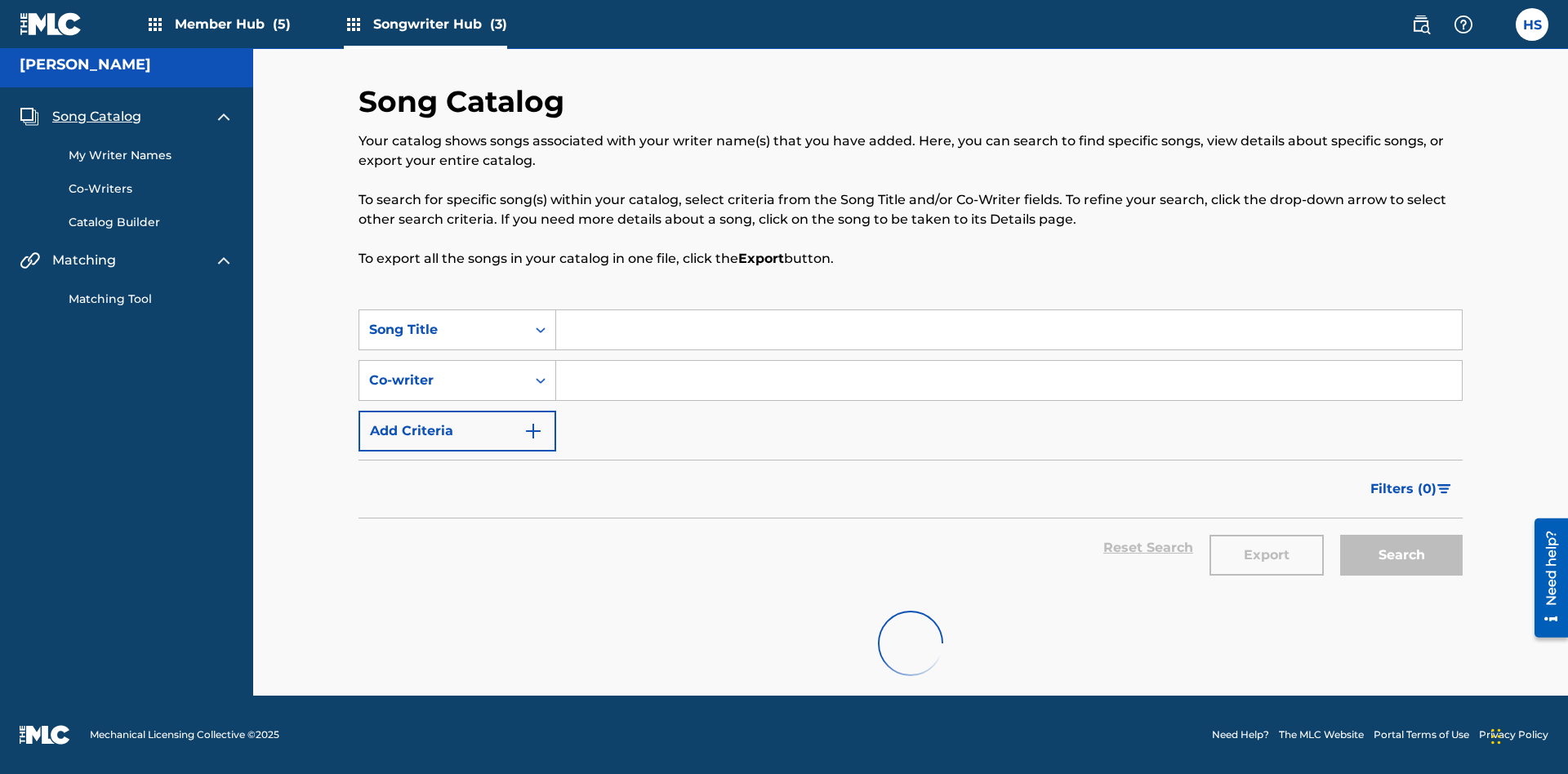
scroll to position [7, 0]
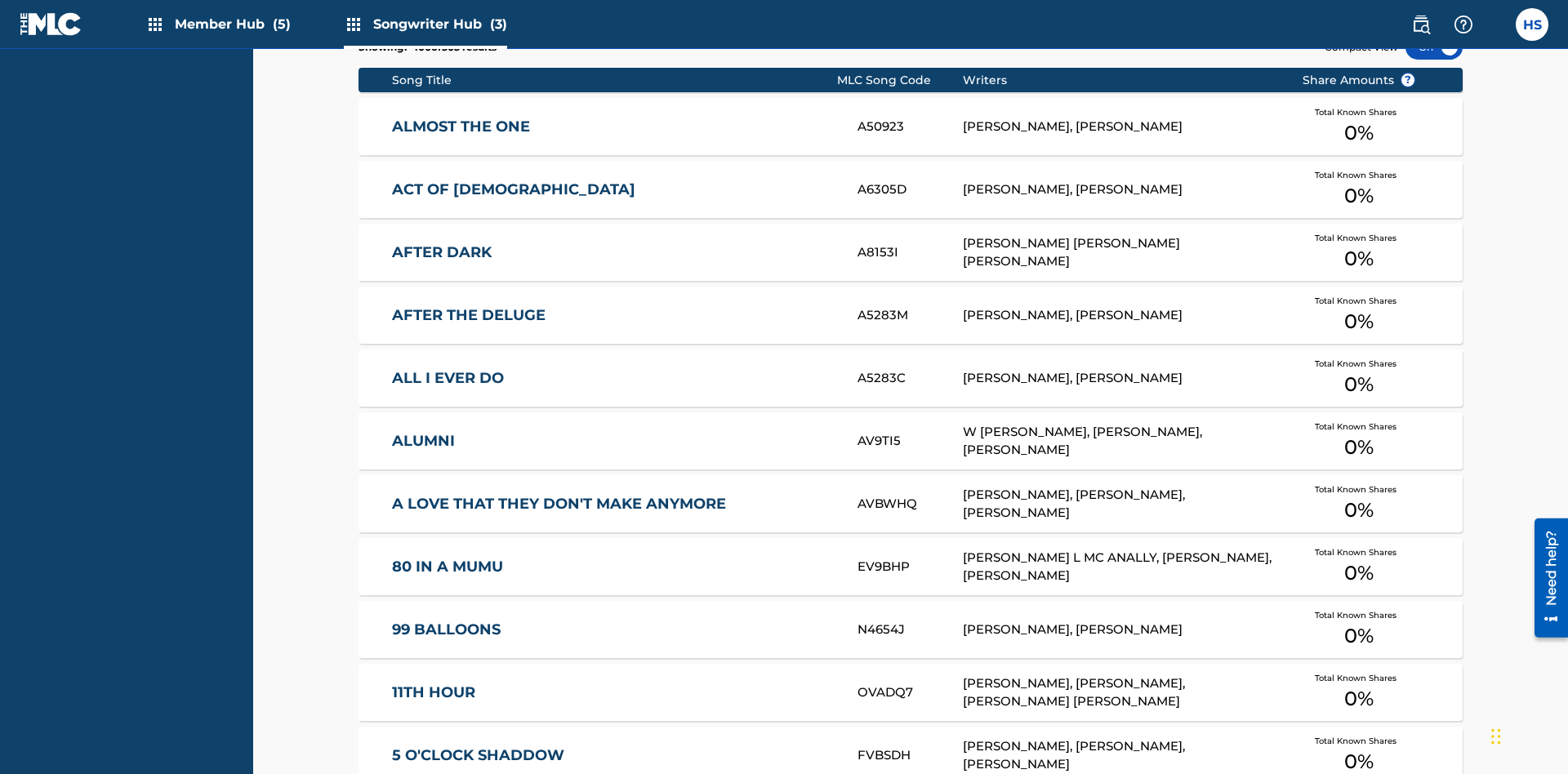
scroll to position [514, 0]
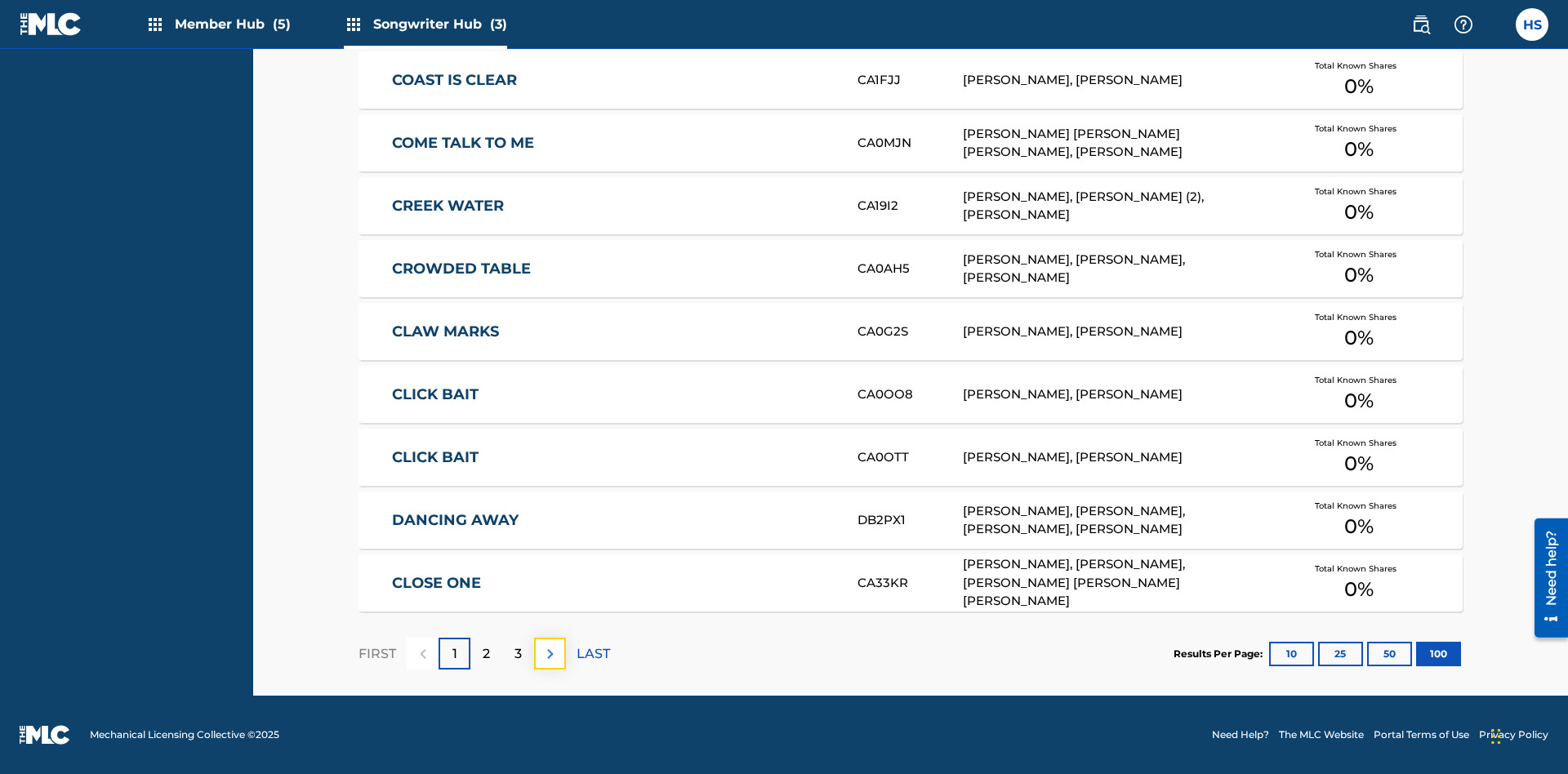
click at [550, 653] on img at bounding box center [550, 653] width 19 height 19
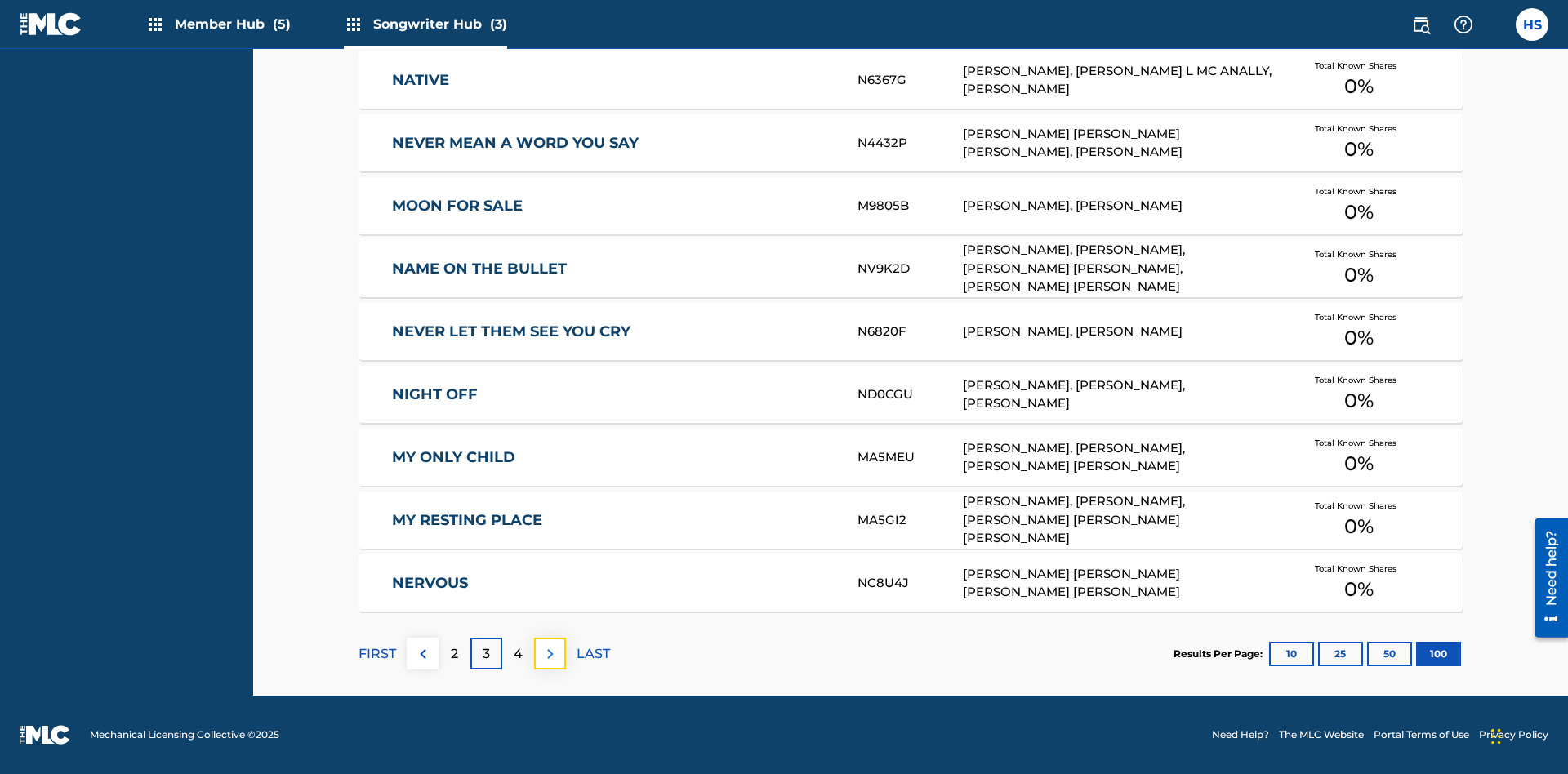
click at [550, 653] on img at bounding box center [550, 653] width 19 height 19
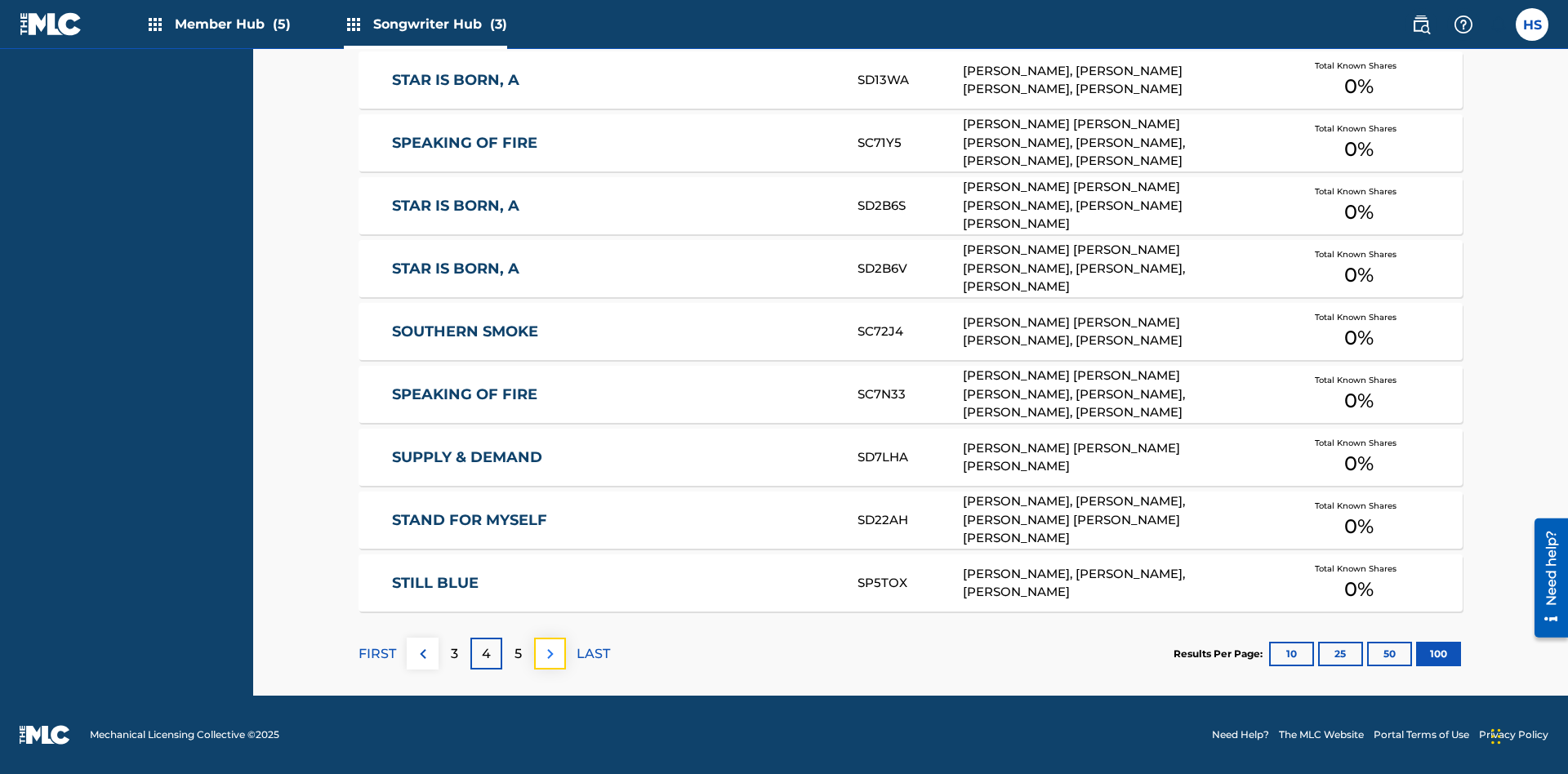
click at [550, 653] on img at bounding box center [550, 653] width 19 height 19
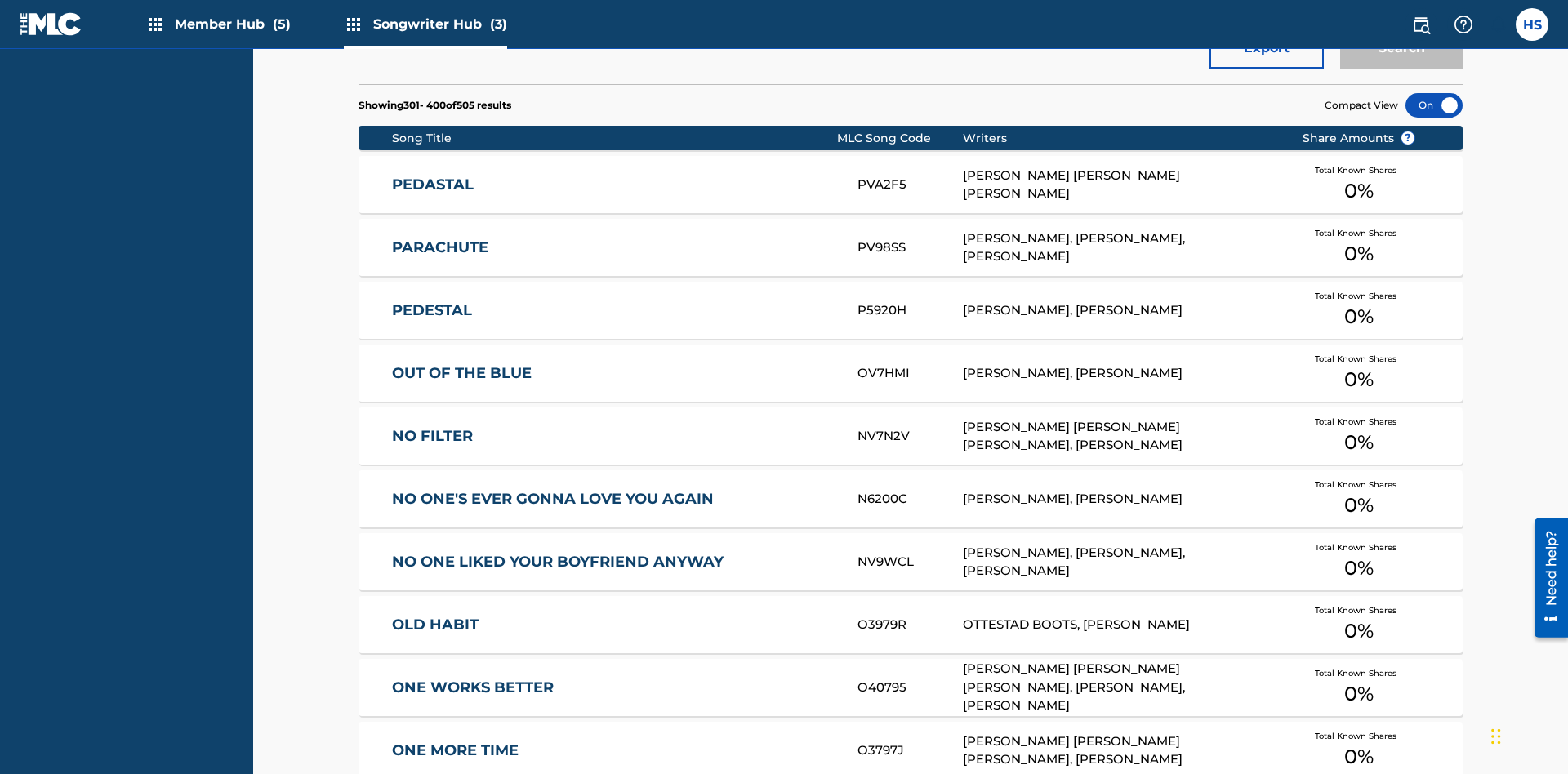
scroll to position [571, 0]
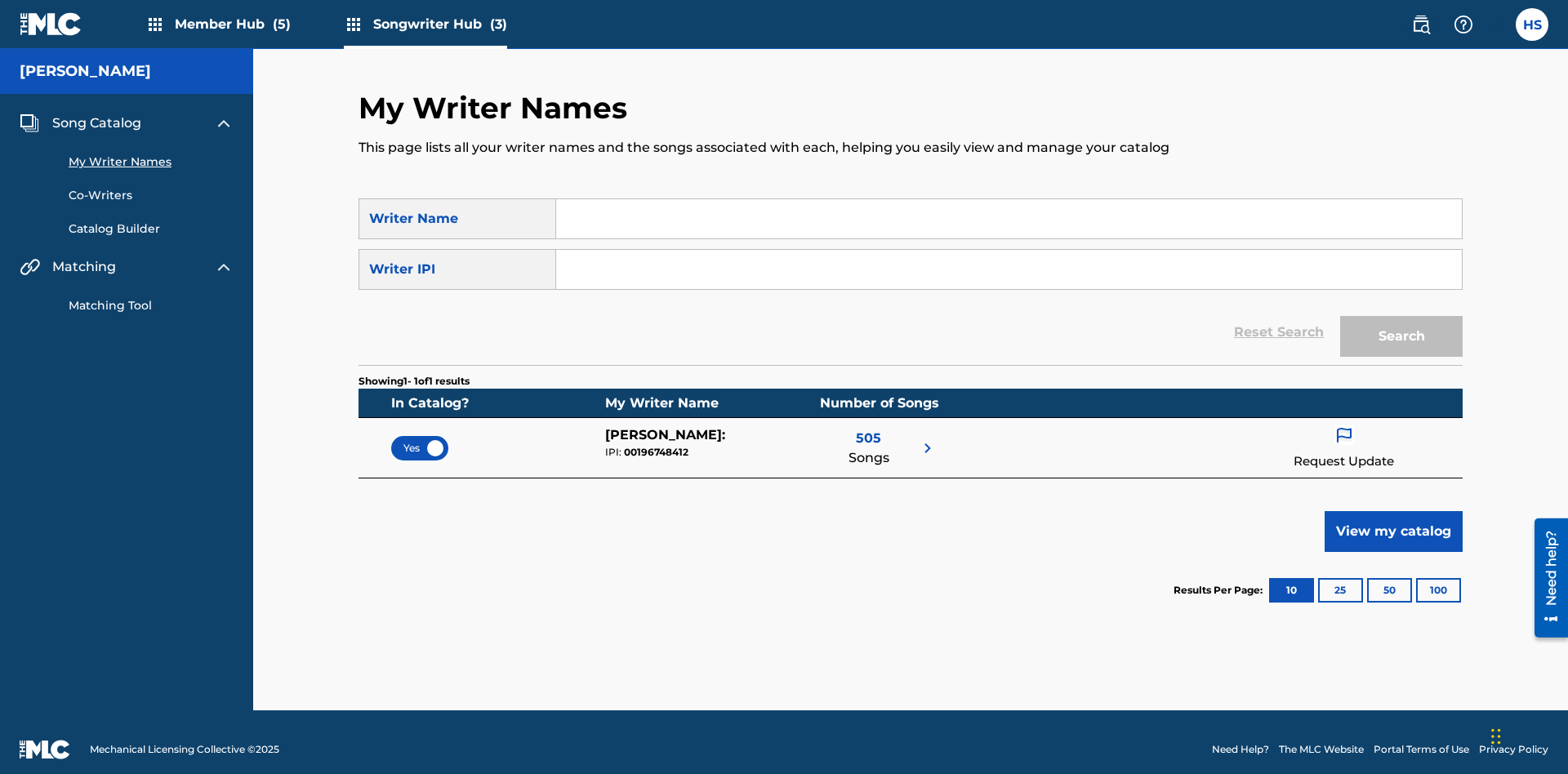
scroll to position [15, 0]
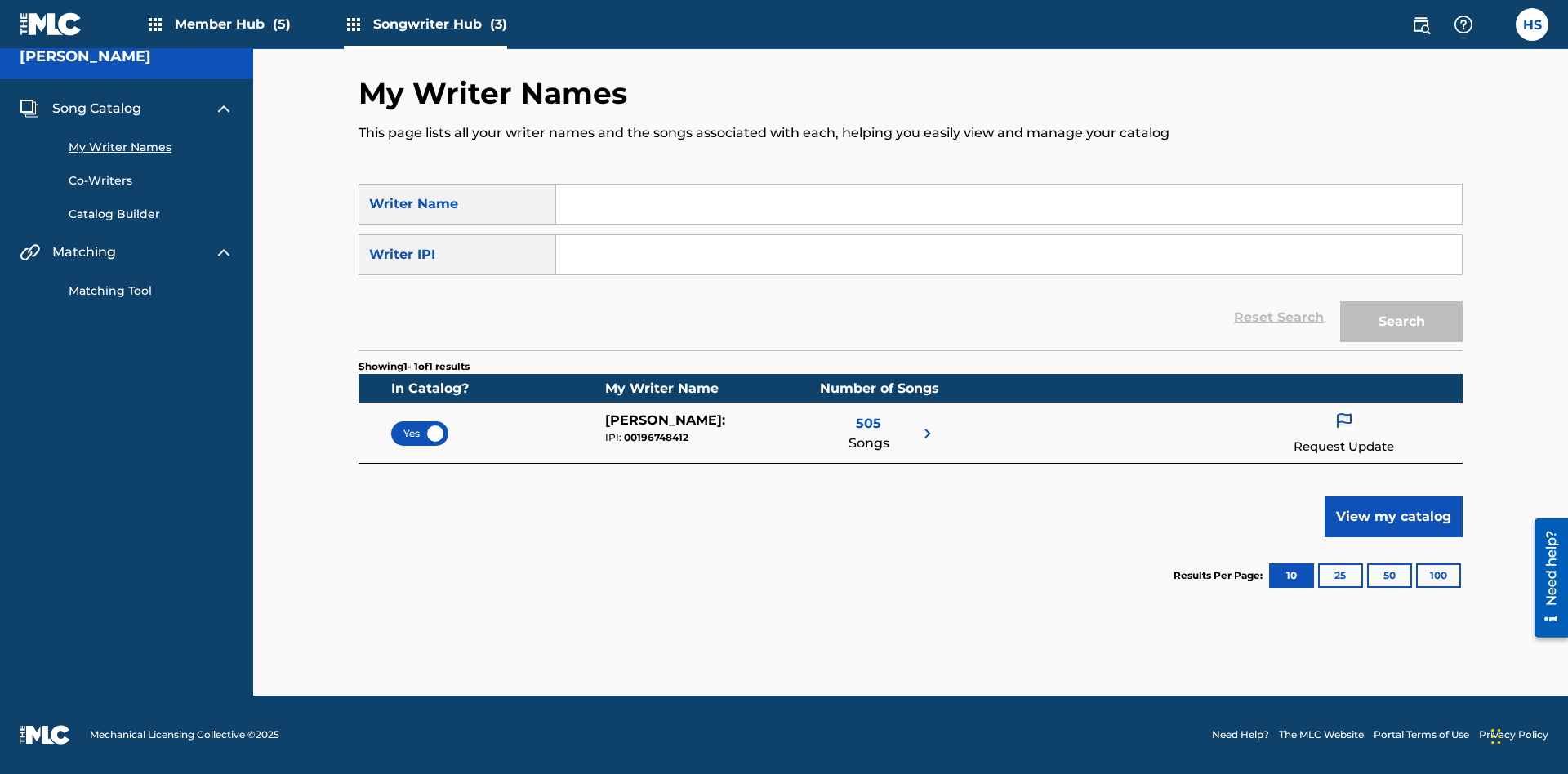
click at [420, 433] on span "Yes" at bounding box center [420, 434] width 33 height 15
